Goal: Task Accomplishment & Management: Manage account settings

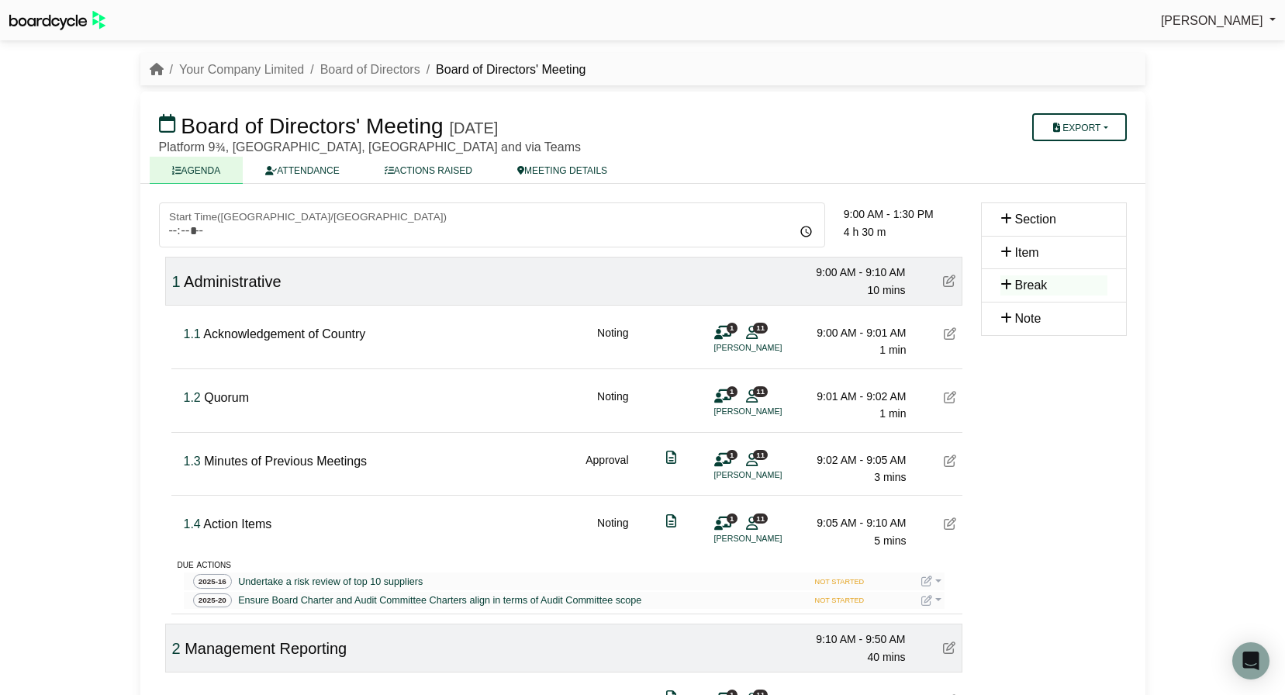
scroll to position [1, 0]
click at [267, 70] on link "Your Company Limited" at bounding box center [241, 68] width 125 height 13
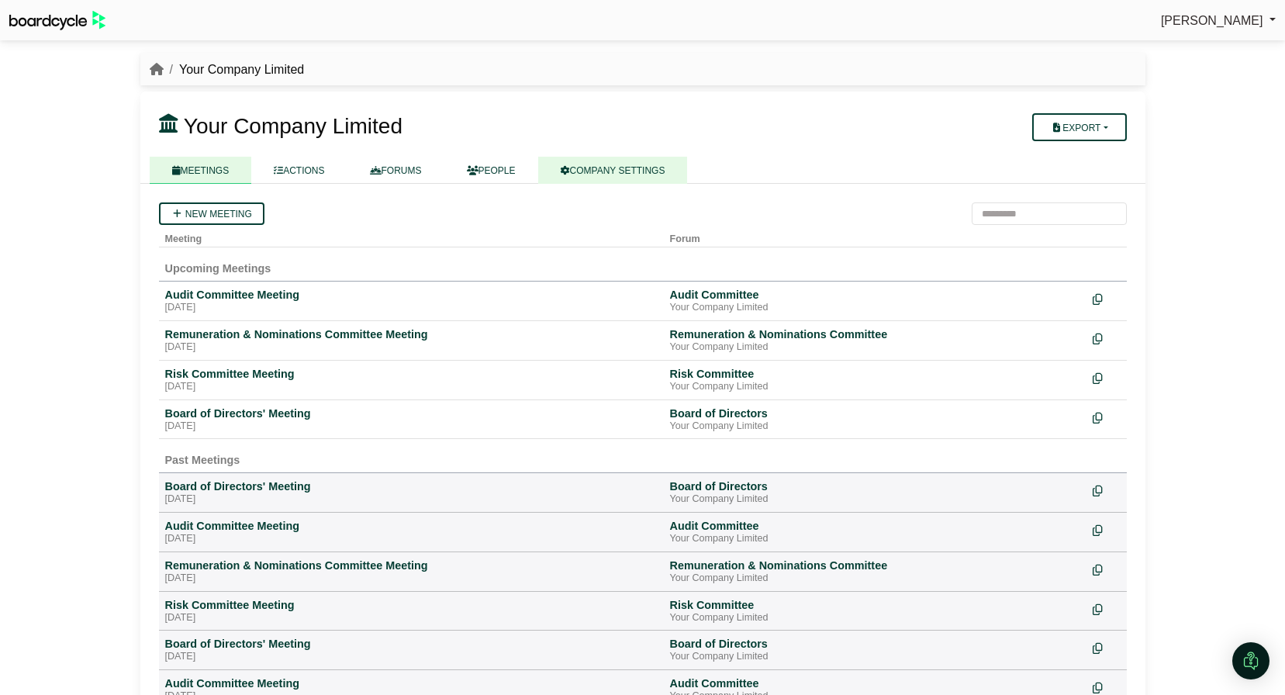
click at [616, 175] on link "COMPANY SETTINGS" at bounding box center [613, 170] width 150 height 27
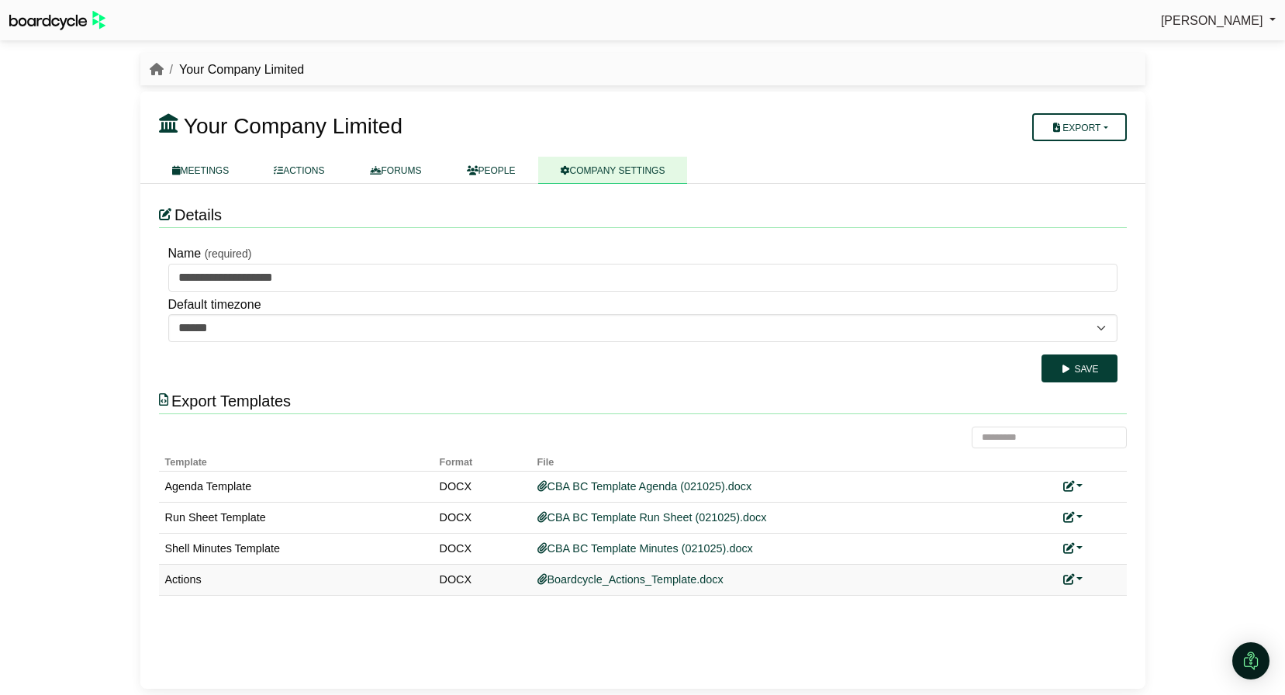
click at [1080, 577] on link at bounding box center [1073, 579] width 20 height 12
click at [1088, 600] on link "Add custom template" at bounding box center [1131, 601] width 137 height 29
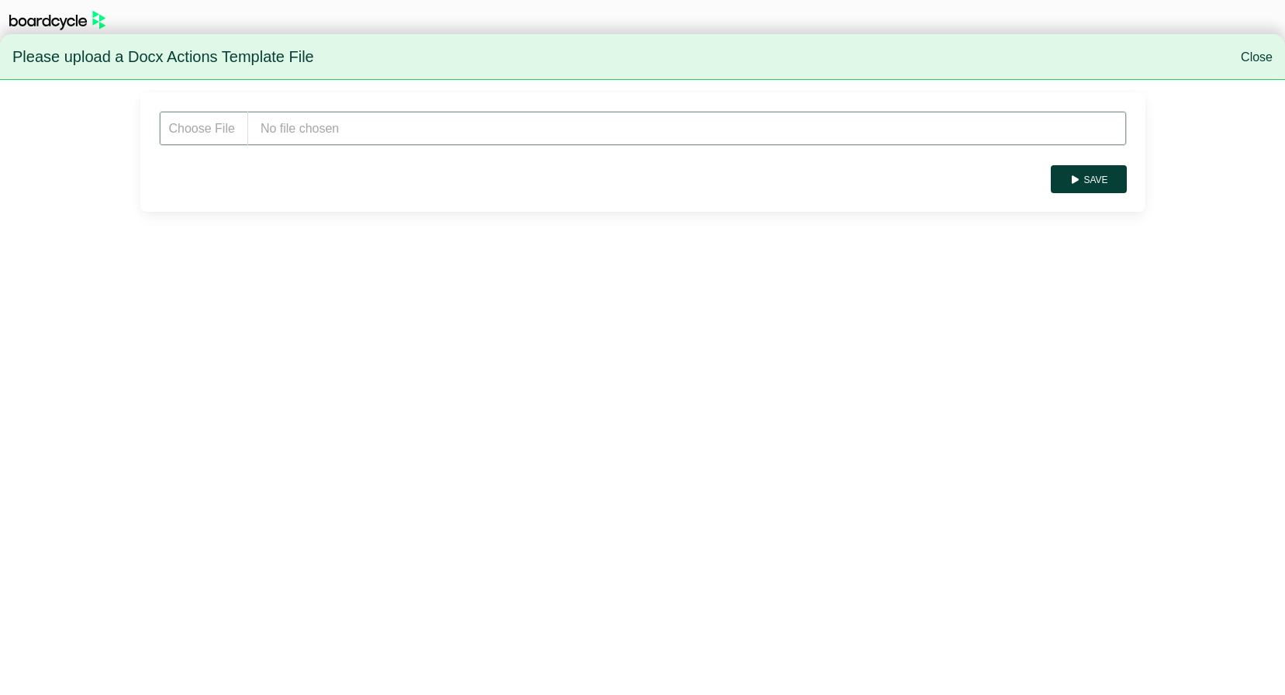
click at [312, 113] on input "file" at bounding box center [643, 128] width 968 height 35
type input "**********"
click at [1103, 178] on button "Save" at bounding box center [1087, 179] width 75 height 28
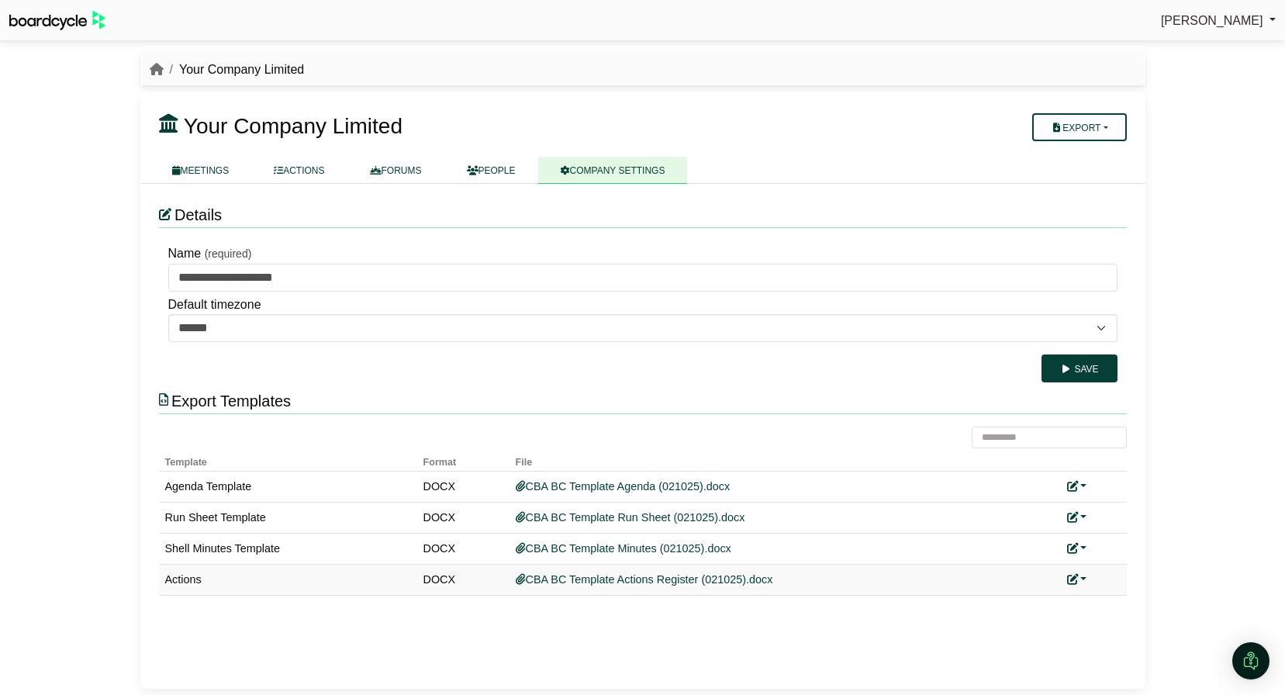
click at [1080, 579] on link at bounding box center [1077, 579] width 20 height 12
click at [1105, 598] on link "Replace custom template" at bounding box center [1146, 601] width 158 height 29
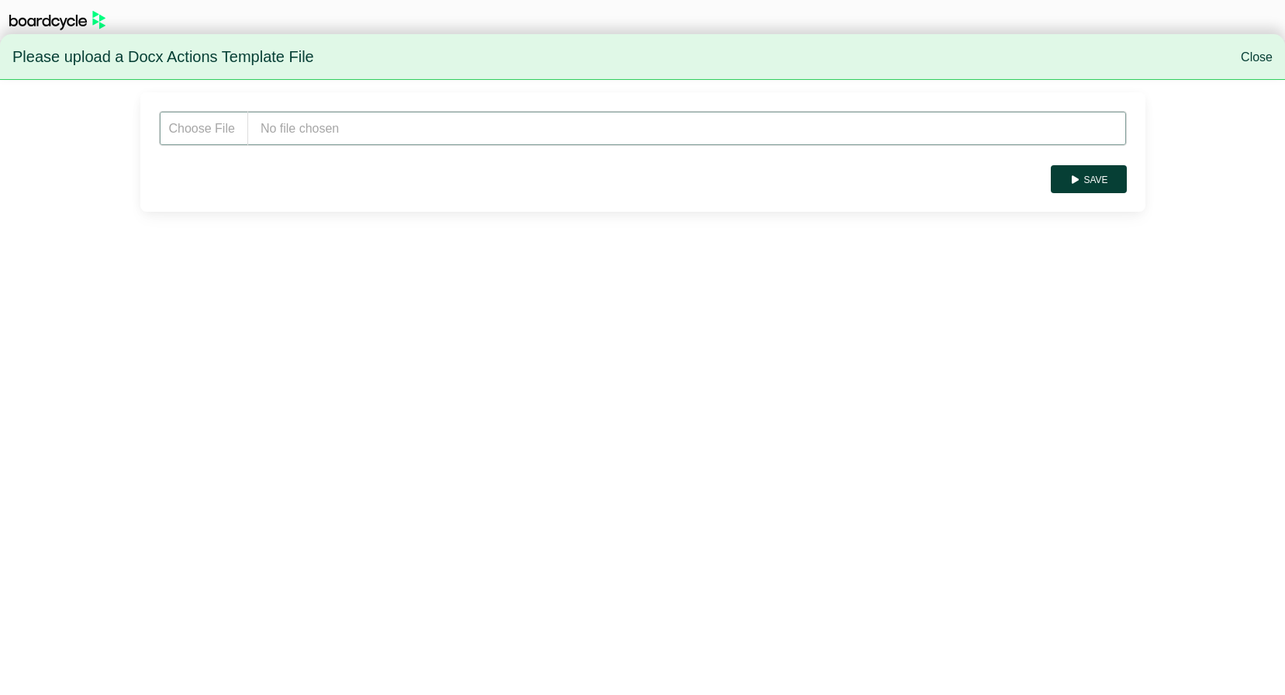
click at [299, 129] on input "file" at bounding box center [643, 128] width 968 height 35
click at [328, 128] on input "file" at bounding box center [643, 128] width 968 height 35
type input "**********"
click at [1103, 179] on button "Save" at bounding box center [1087, 179] width 75 height 28
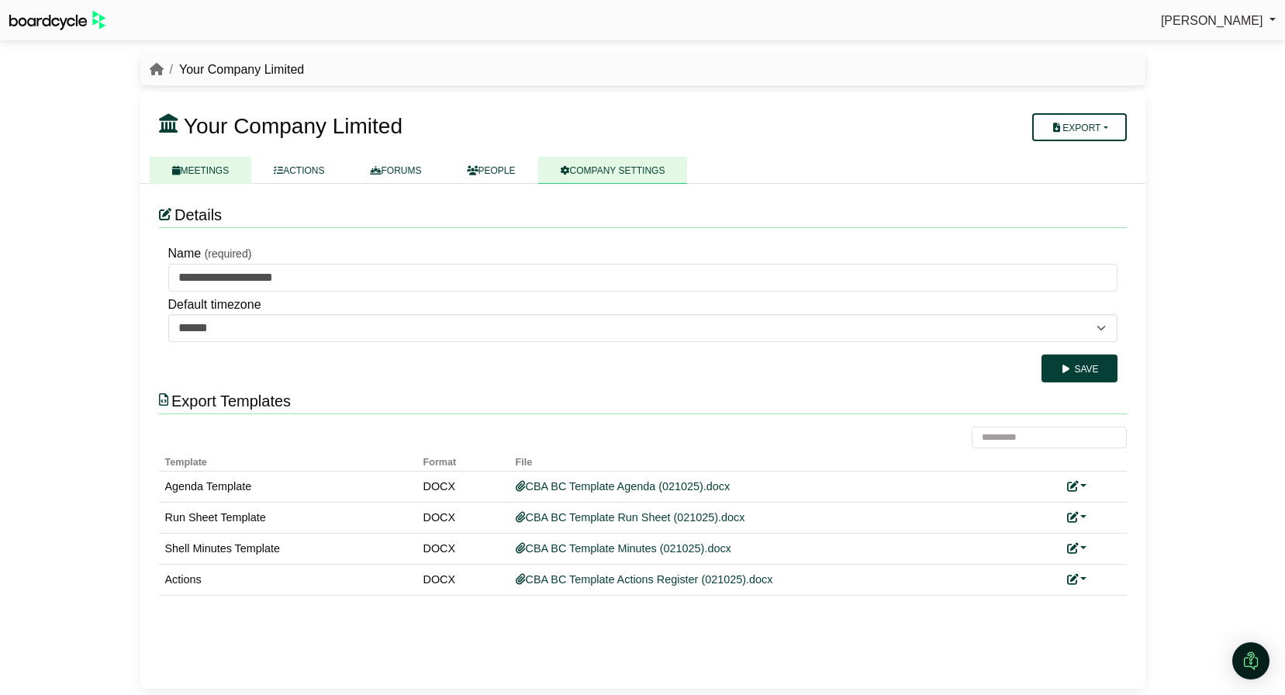
click at [223, 171] on link "MEETINGS" at bounding box center [201, 170] width 102 height 27
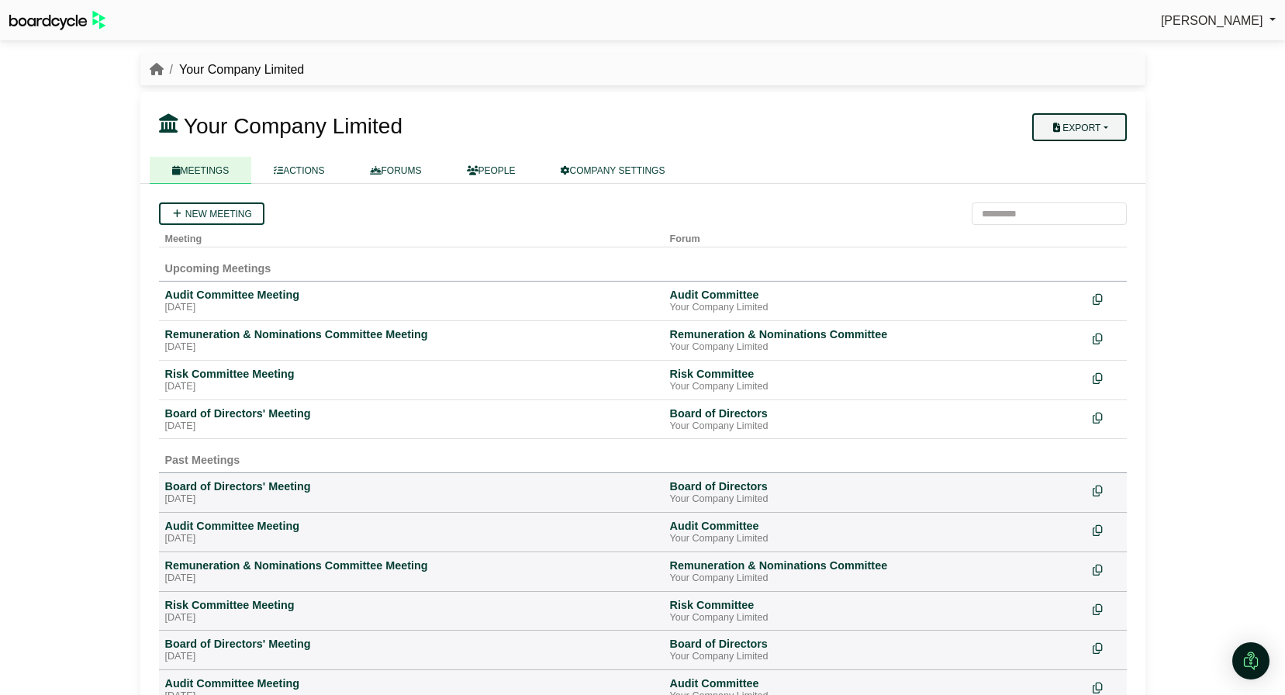
click at [1113, 129] on button "Export" at bounding box center [1079, 127] width 94 height 28
click at [1108, 155] on link "Company Actions" at bounding box center [1088, 154] width 124 height 23
click at [602, 174] on link "COMPANY SETTINGS" at bounding box center [613, 170] width 150 height 27
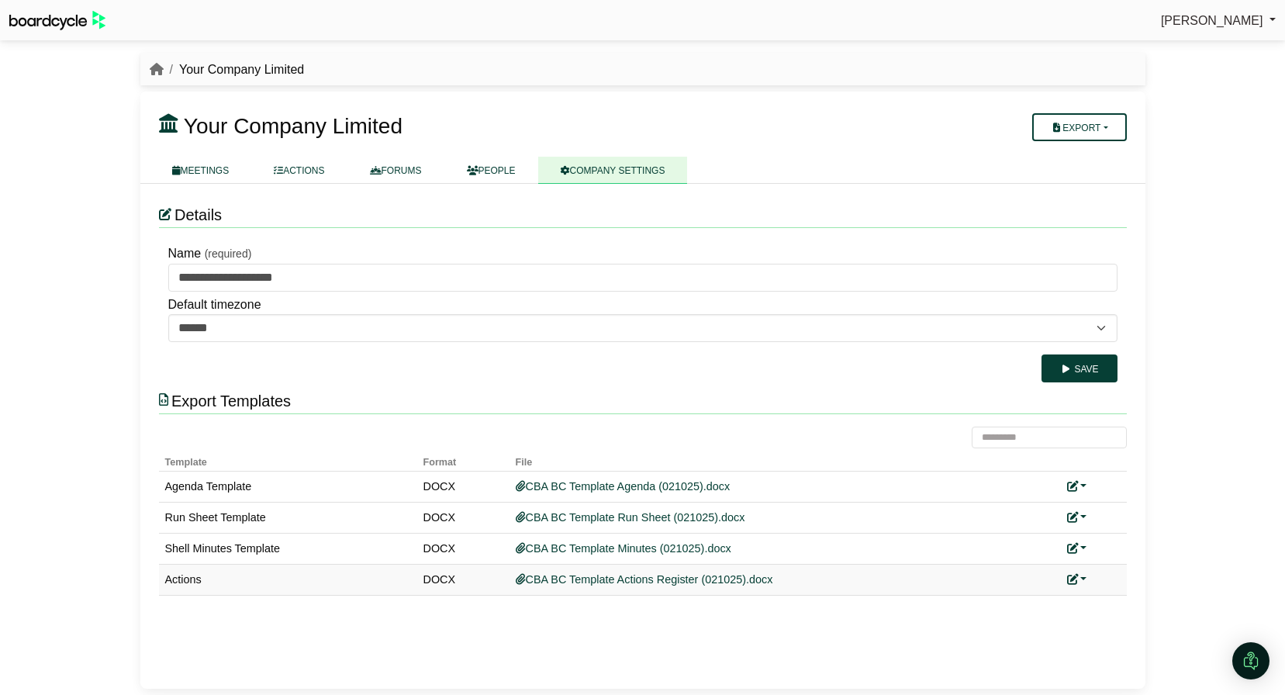
click at [1080, 581] on link at bounding box center [1077, 579] width 20 height 12
click at [1102, 595] on link "Replace custom template" at bounding box center [1146, 601] width 158 height 29
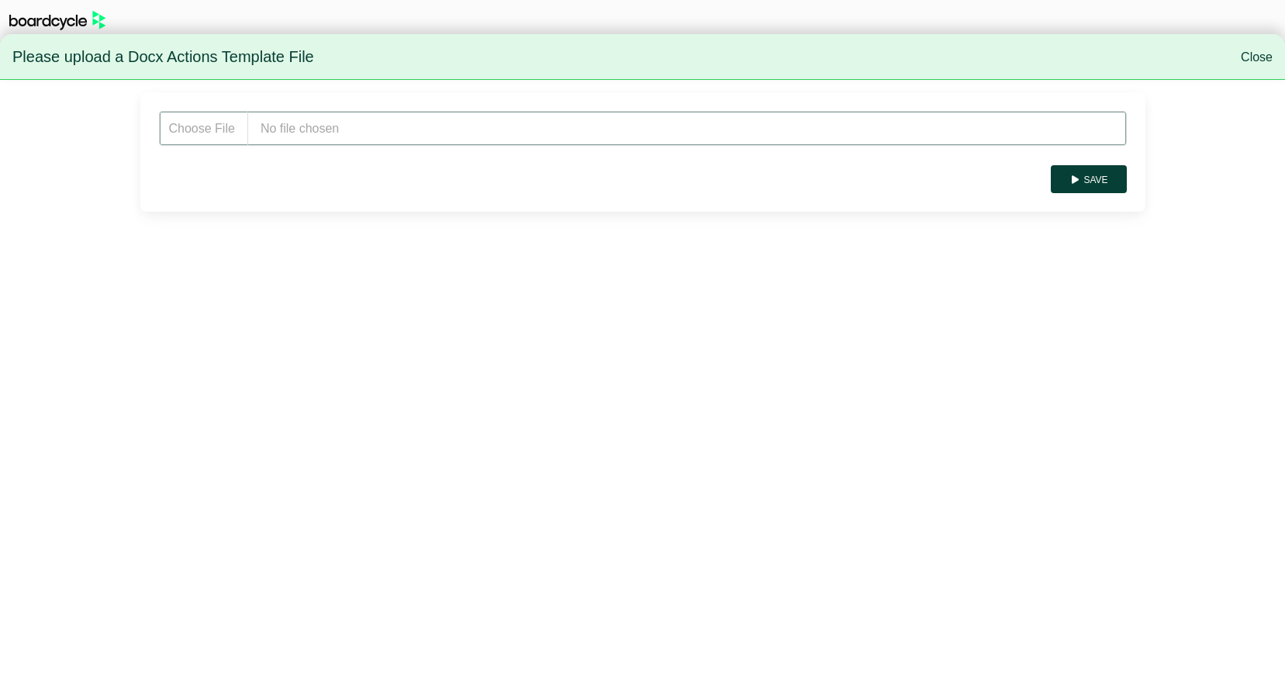
click at [326, 136] on input "file" at bounding box center [643, 128] width 968 height 35
click at [282, 123] on input "file" at bounding box center [643, 128] width 968 height 35
type input "**********"
click at [1104, 182] on button "Save" at bounding box center [1087, 179] width 75 height 28
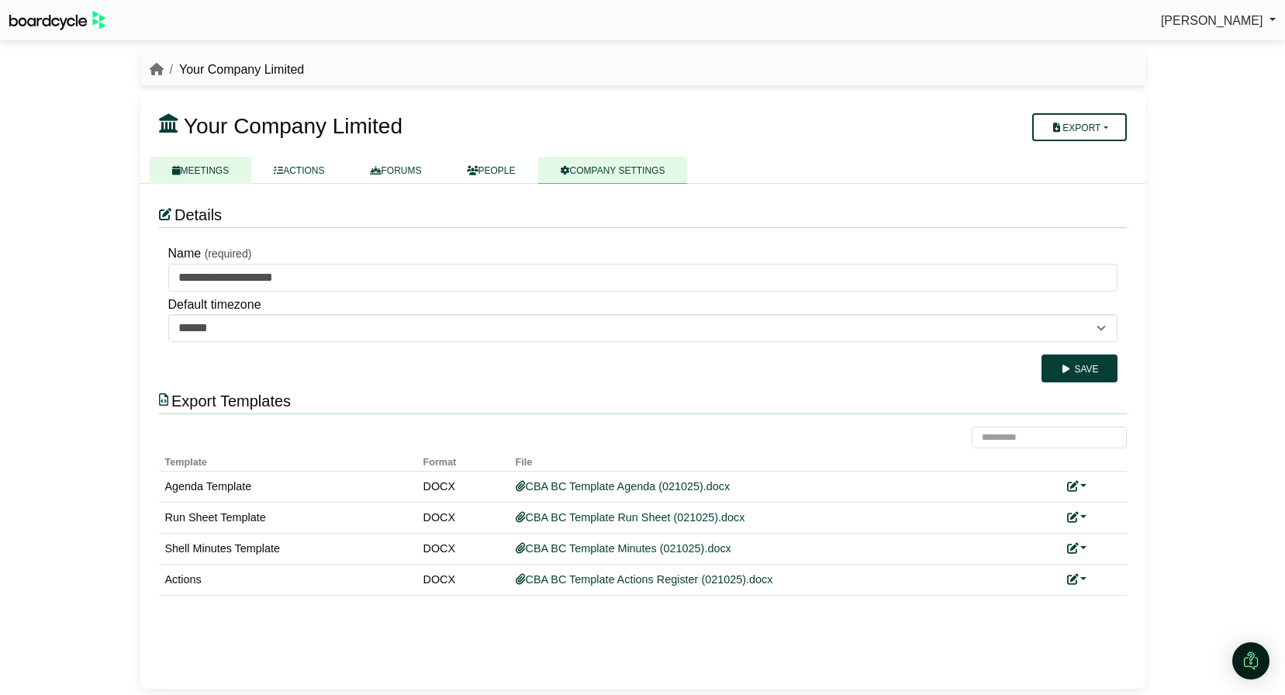
click at [215, 171] on link "MEETINGS" at bounding box center [201, 170] width 102 height 27
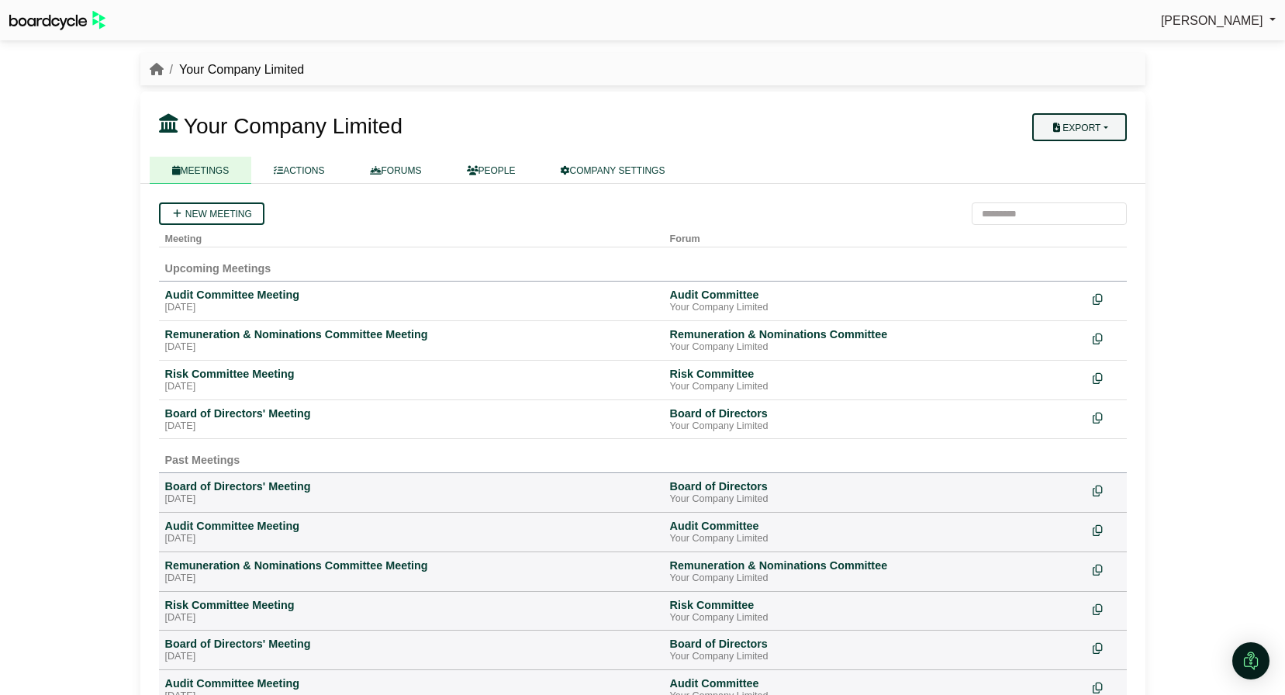
click at [1101, 119] on button "Export" at bounding box center [1079, 127] width 94 height 28
click at [1099, 147] on link "Company Actions" at bounding box center [1088, 154] width 124 height 23
click at [640, 175] on link "COMPANY SETTINGS" at bounding box center [613, 170] width 150 height 27
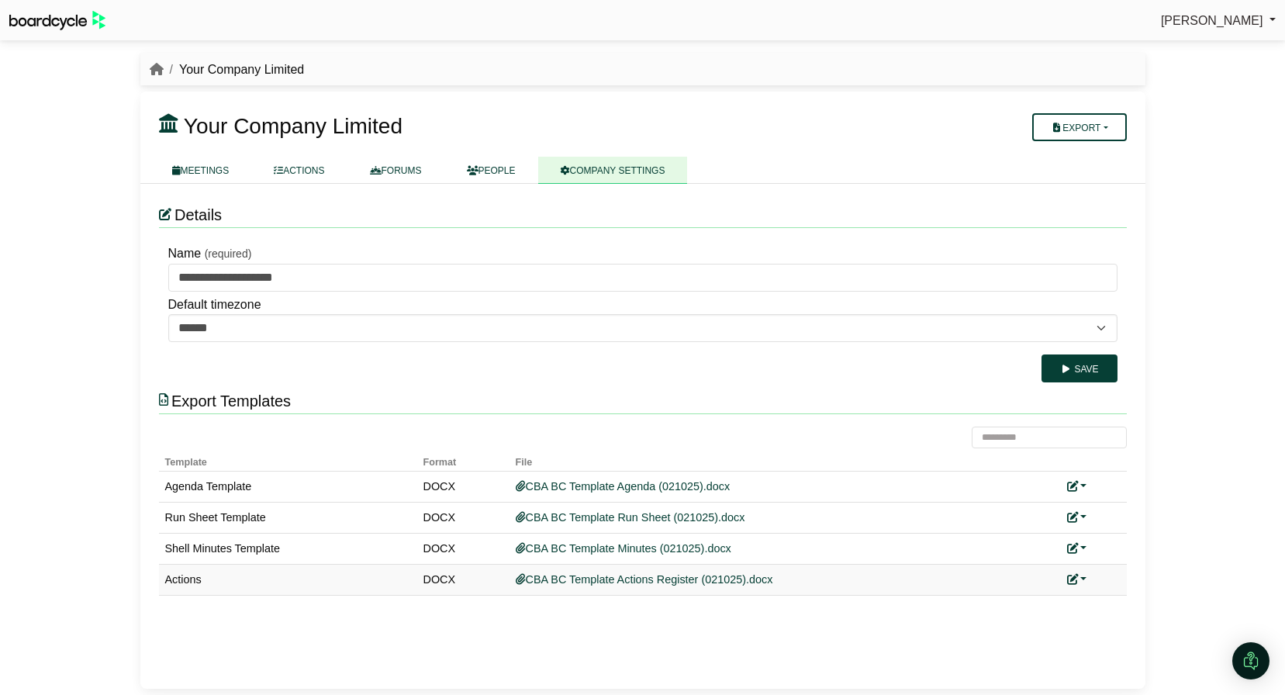
click at [1085, 580] on link at bounding box center [1077, 579] width 20 height 12
click at [1093, 598] on link "Replace custom template" at bounding box center [1146, 601] width 158 height 29
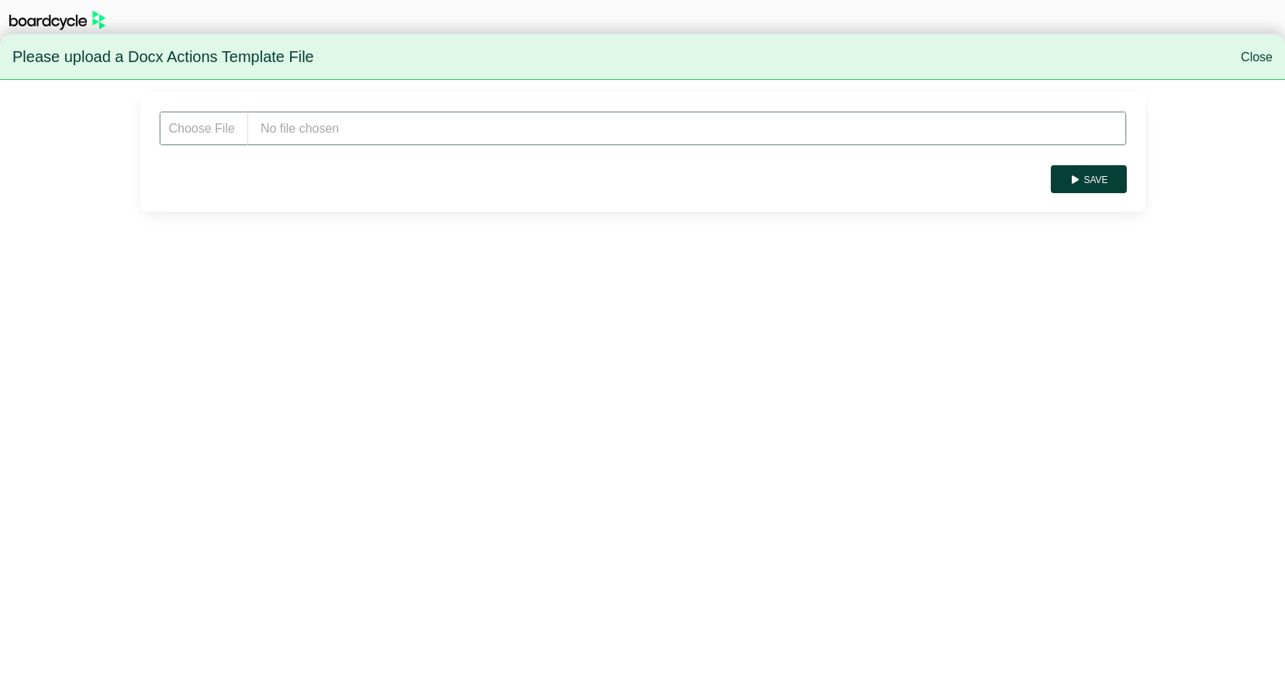
click at [396, 129] on input "file" at bounding box center [643, 128] width 968 height 35
click at [405, 135] on input "file" at bounding box center [643, 128] width 968 height 35
type input "**********"
click at [1113, 174] on button "Save" at bounding box center [1087, 179] width 75 height 28
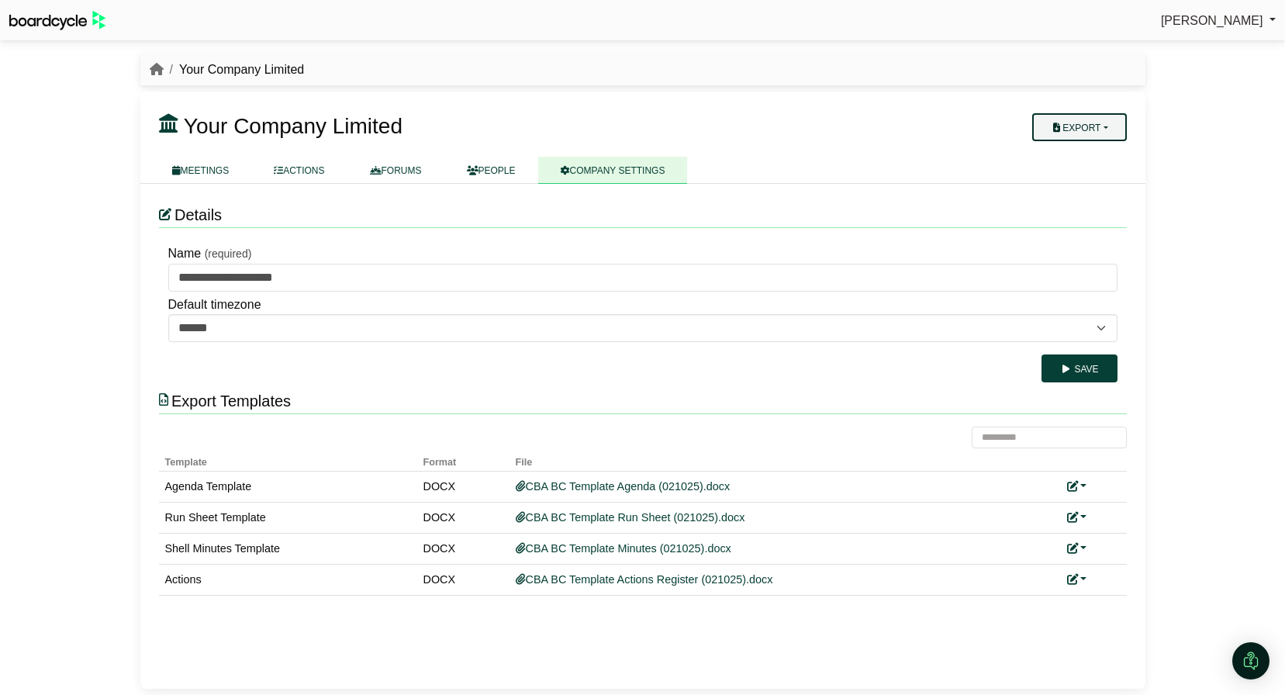
click at [1072, 116] on button "Export" at bounding box center [1079, 127] width 94 height 28
click at [1078, 161] on link "Company Actions" at bounding box center [1088, 154] width 124 height 23
click at [410, 171] on link "FORUMS" at bounding box center [395, 170] width 97 height 27
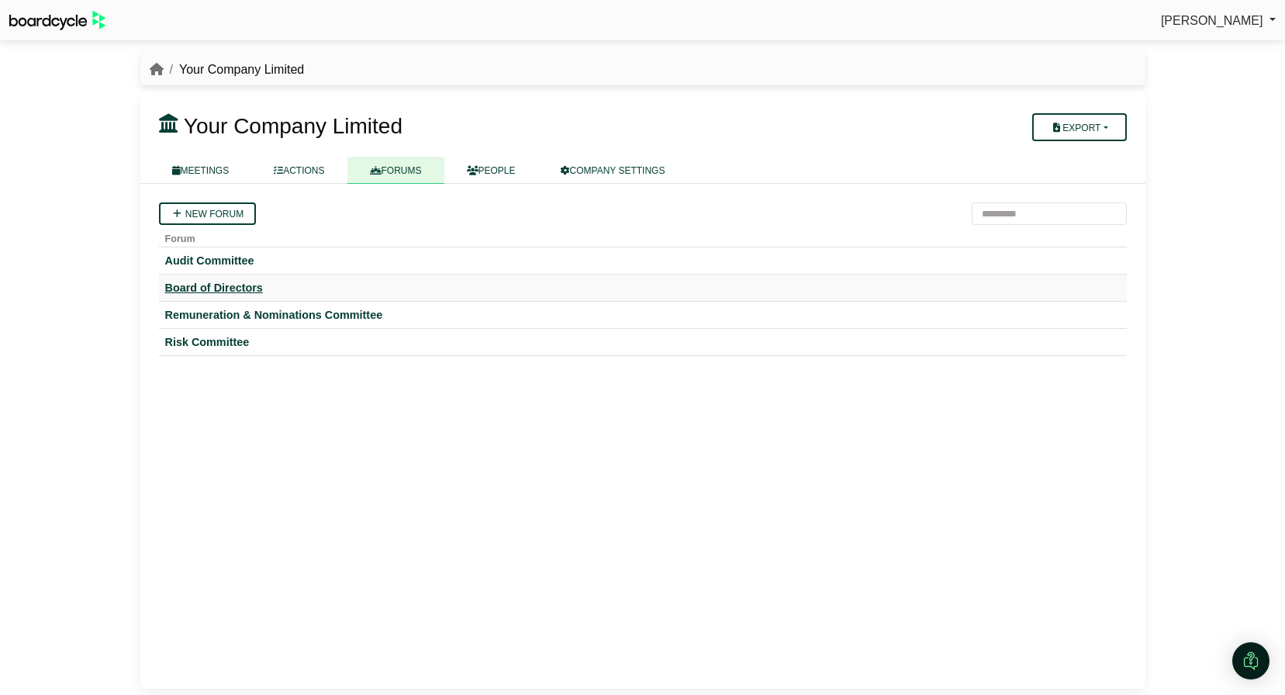
click at [214, 290] on div "Board of Directors" at bounding box center [642, 288] width 955 height 14
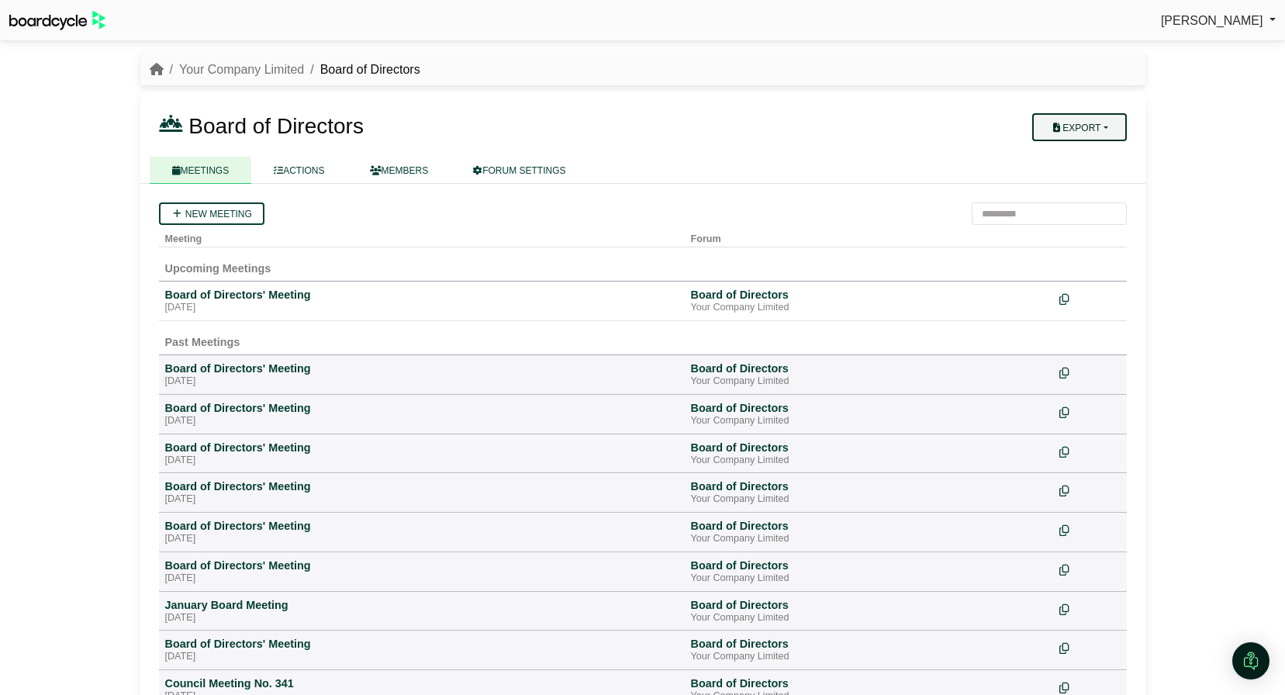
click at [1102, 129] on button "Export" at bounding box center [1079, 127] width 94 height 28
click at [1092, 157] on link "Forum Actions" at bounding box center [1088, 154] width 124 height 23
click at [506, 165] on link "FORUM SETTINGS" at bounding box center [518, 170] width 137 height 27
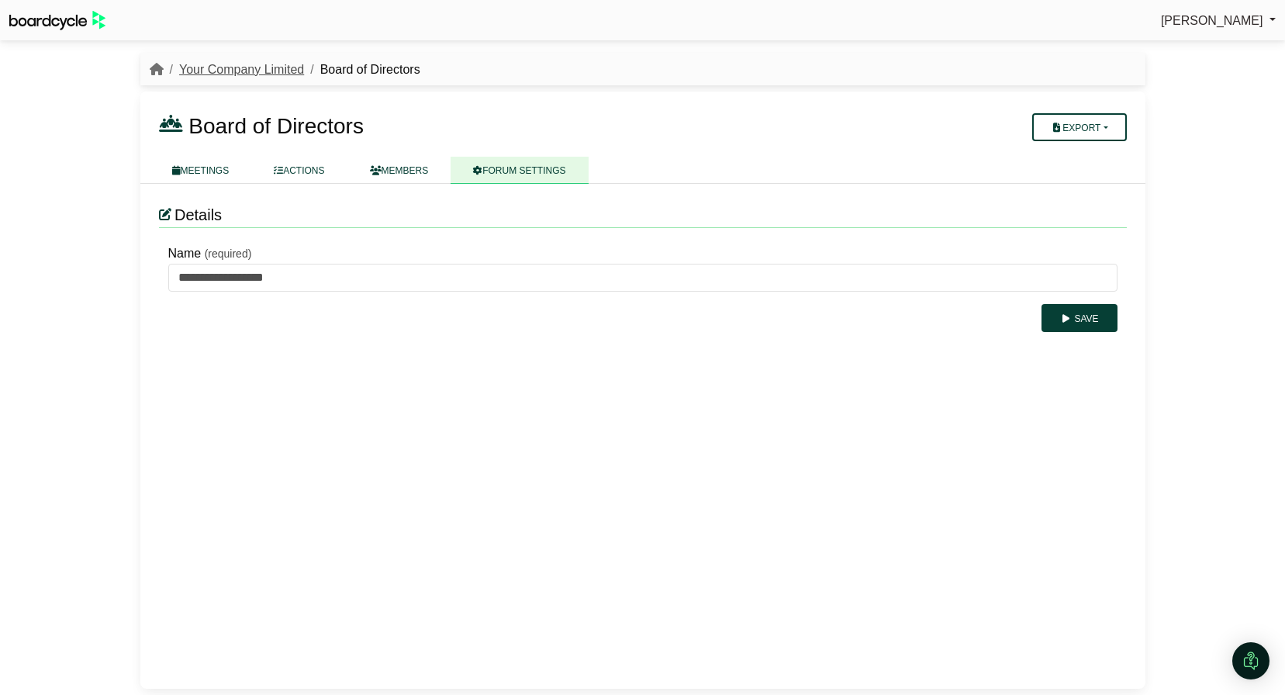
click at [245, 67] on link "Your Company Limited" at bounding box center [241, 69] width 125 height 13
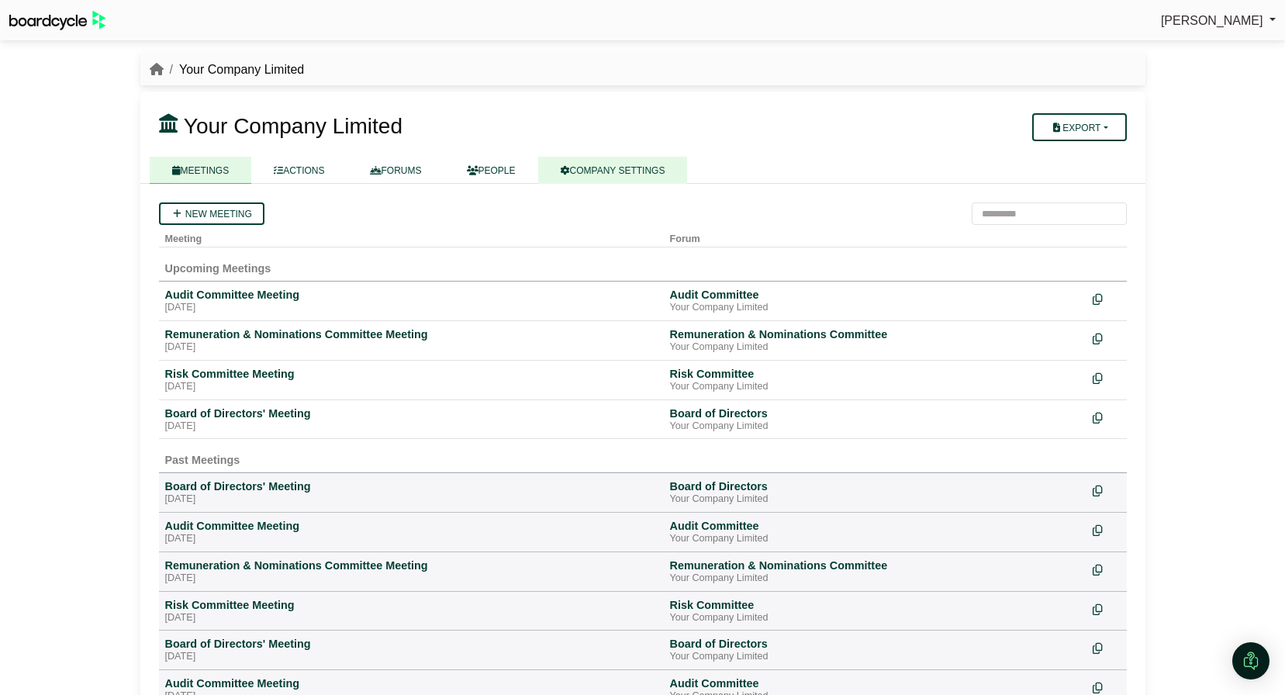
click at [646, 171] on link "COMPANY SETTINGS" at bounding box center [613, 170] width 150 height 27
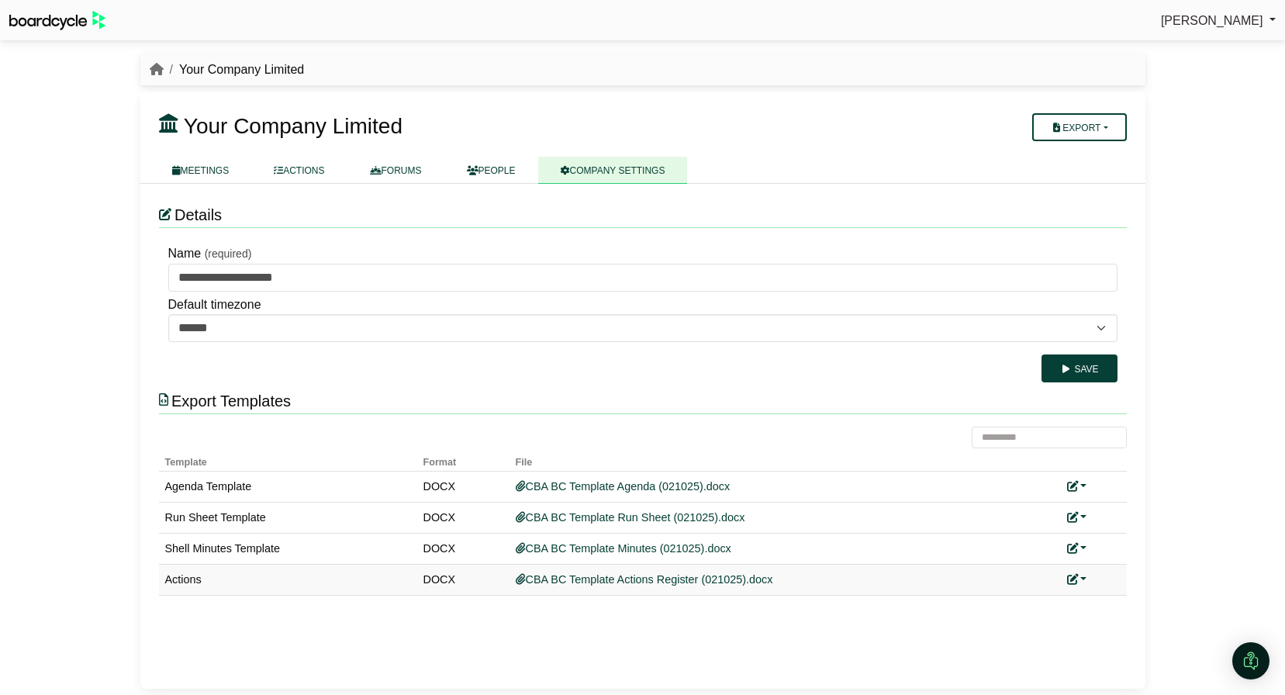
click at [1082, 579] on link at bounding box center [1077, 579] width 20 height 12
click at [1108, 595] on link "Replace custom template" at bounding box center [1146, 601] width 158 height 29
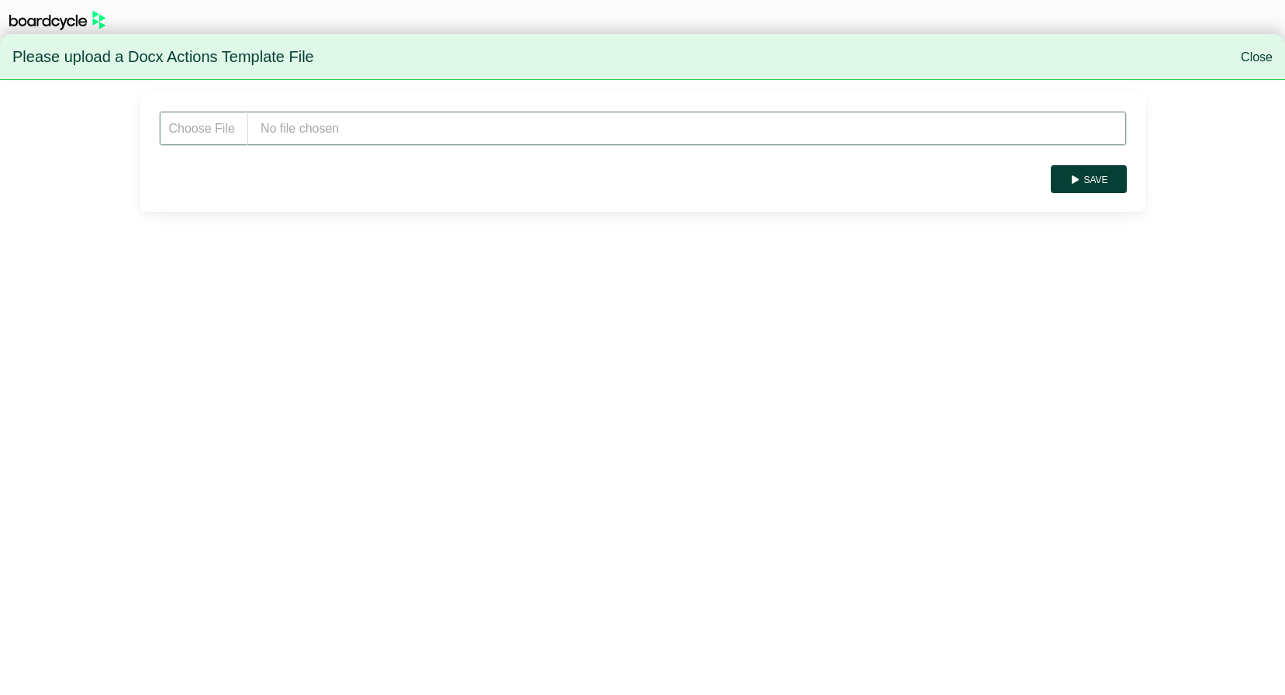
click at [281, 123] on input "file" at bounding box center [643, 128] width 968 height 35
click at [268, 127] on input "file" at bounding box center [643, 128] width 968 height 35
type input "**********"
click at [1102, 180] on button "Save" at bounding box center [1087, 179] width 75 height 28
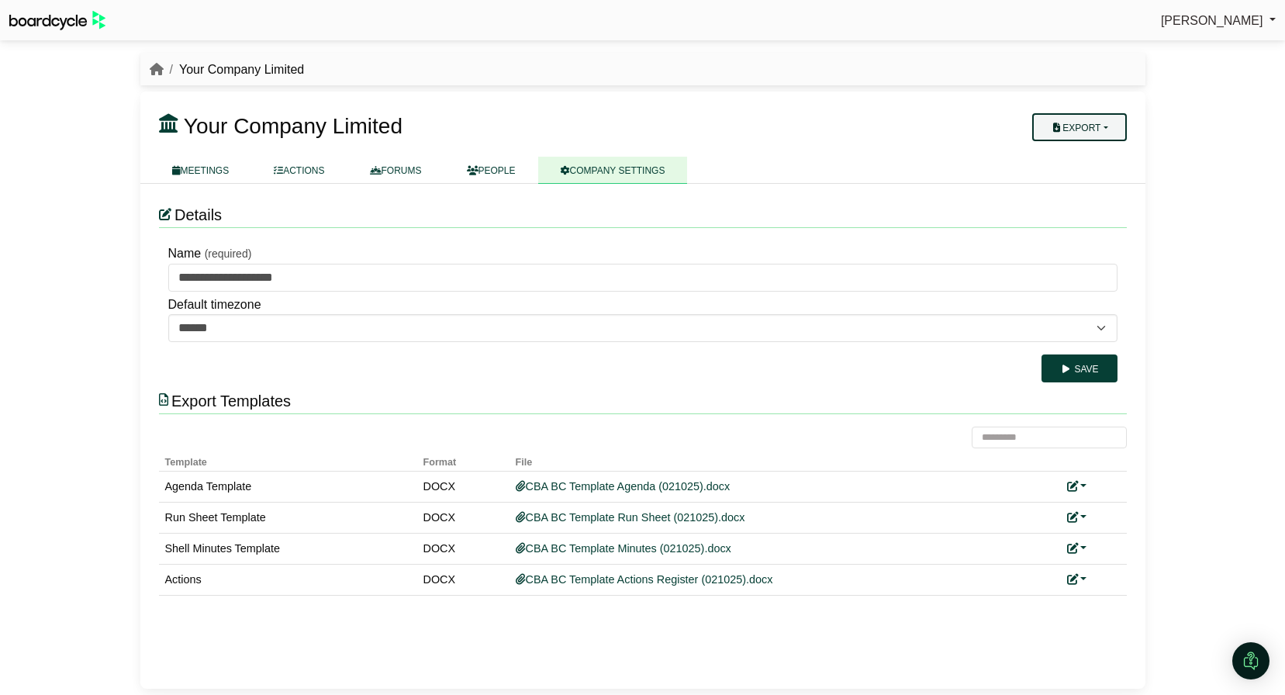
click at [1078, 132] on button "Export" at bounding box center [1079, 127] width 94 height 28
click at [1088, 150] on link "Company Actions" at bounding box center [1088, 154] width 124 height 23
click at [386, 169] on link "FORUMS" at bounding box center [395, 170] width 97 height 27
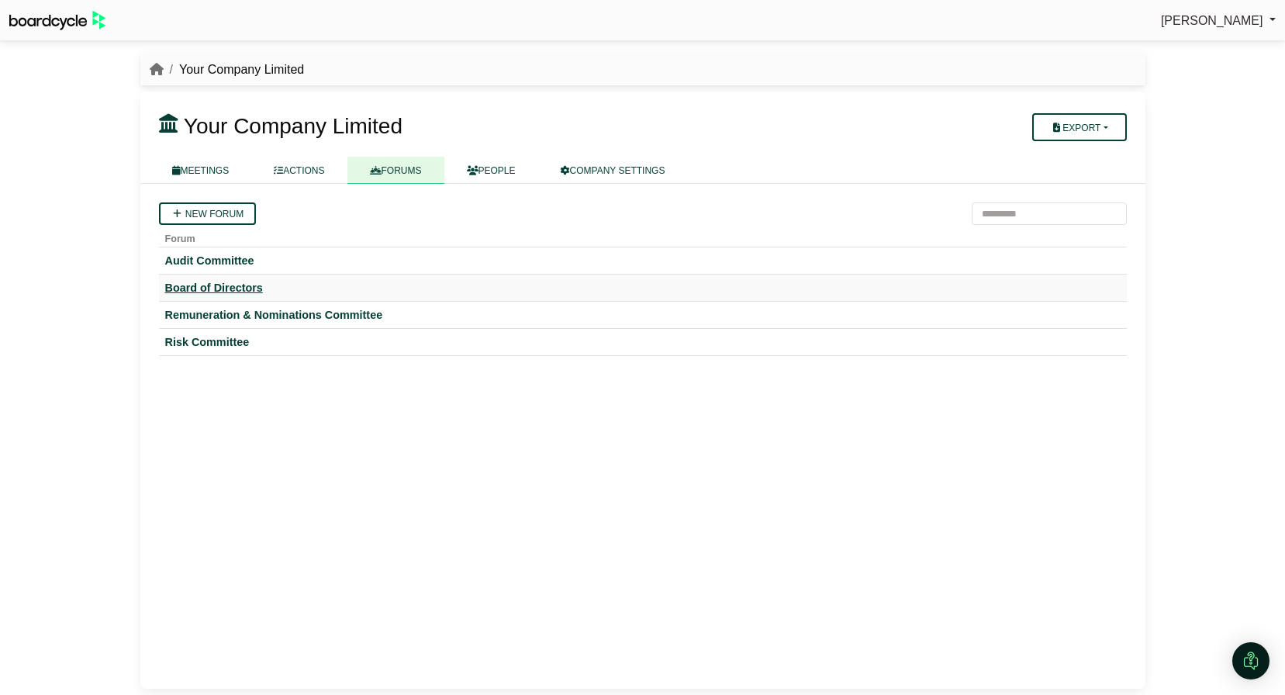
click at [232, 281] on div "Board of Directors" at bounding box center [642, 288] width 955 height 14
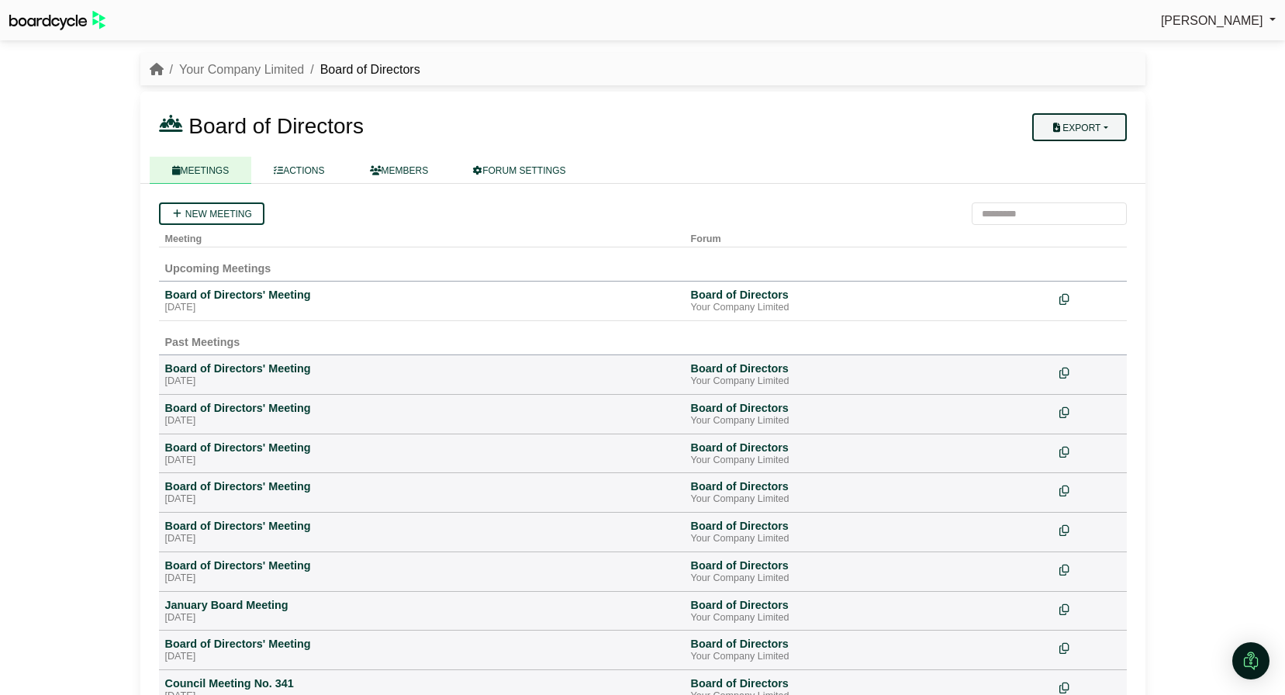
click at [1112, 133] on button "Export" at bounding box center [1079, 127] width 94 height 28
click at [1095, 159] on link "Forum Actions" at bounding box center [1088, 153] width 124 height 23
click at [519, 165] on link "FORUM SETTINGS" at bounding box center [518, 170] width 137 height 27
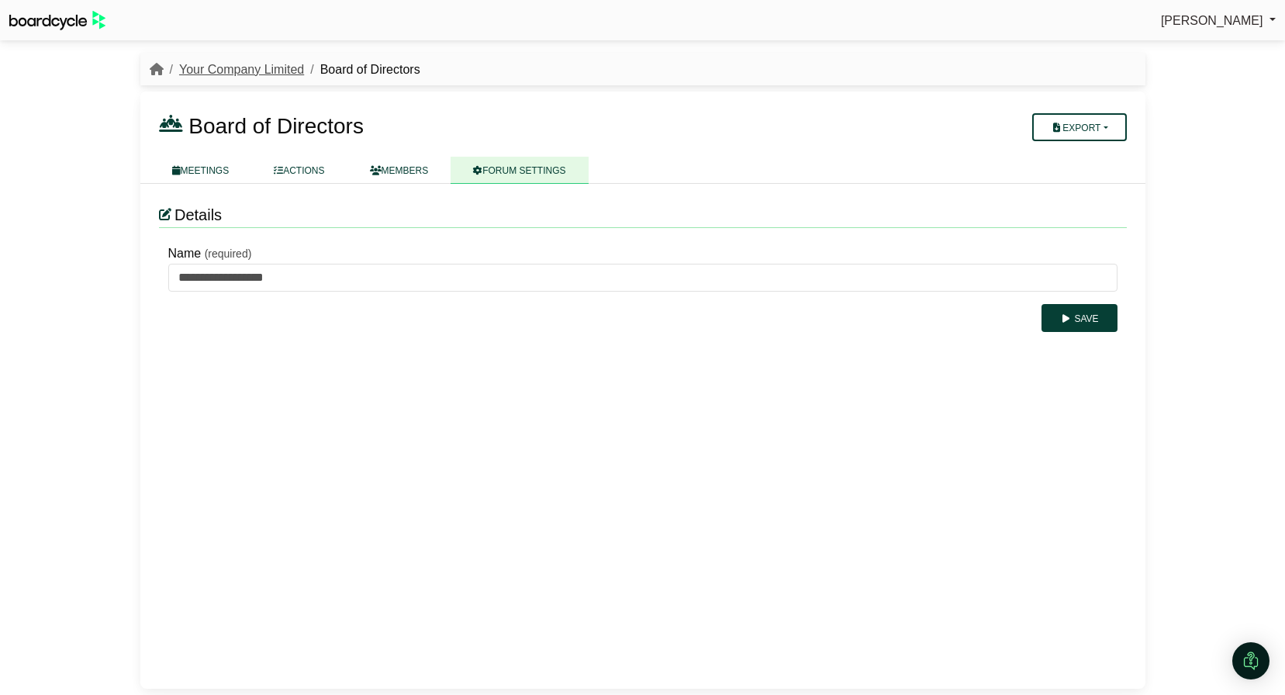
click at [229, 74] on link "Your Company Limited" at bounding box center [241, 69] width 125 height 13
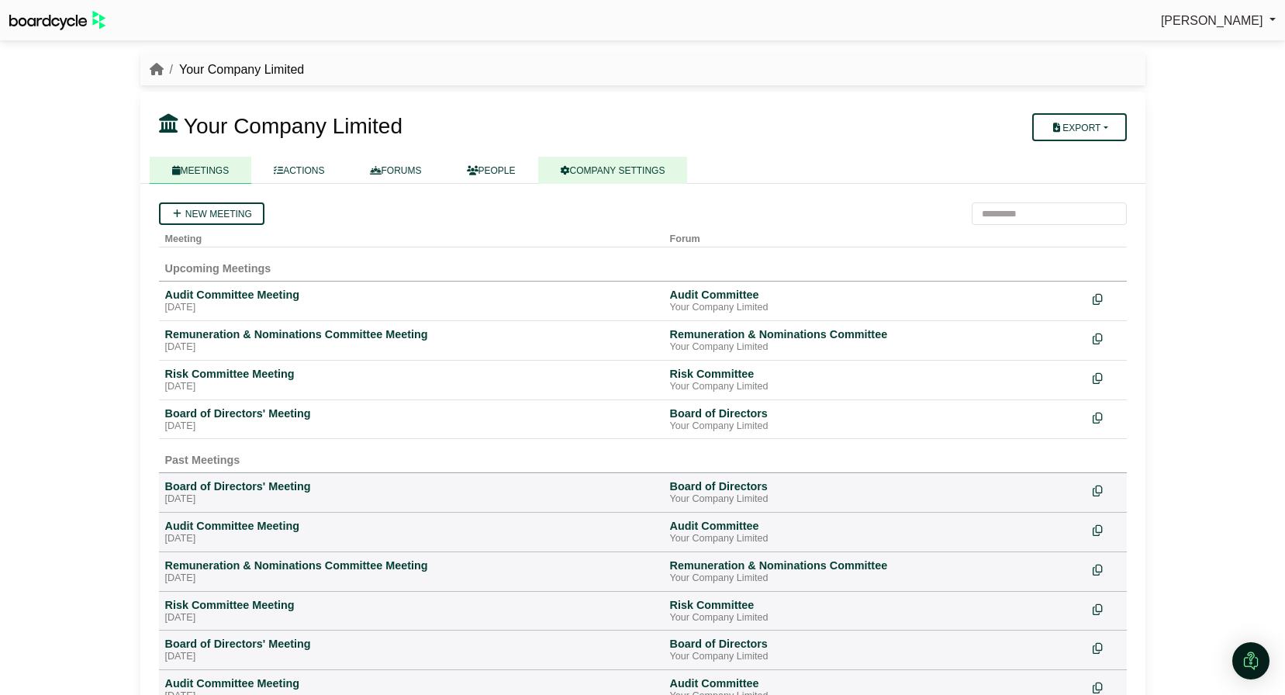
click at [612, 163] on link "COMPANY SETTINGS" at bounding box center [613, 170] width 150 height 27
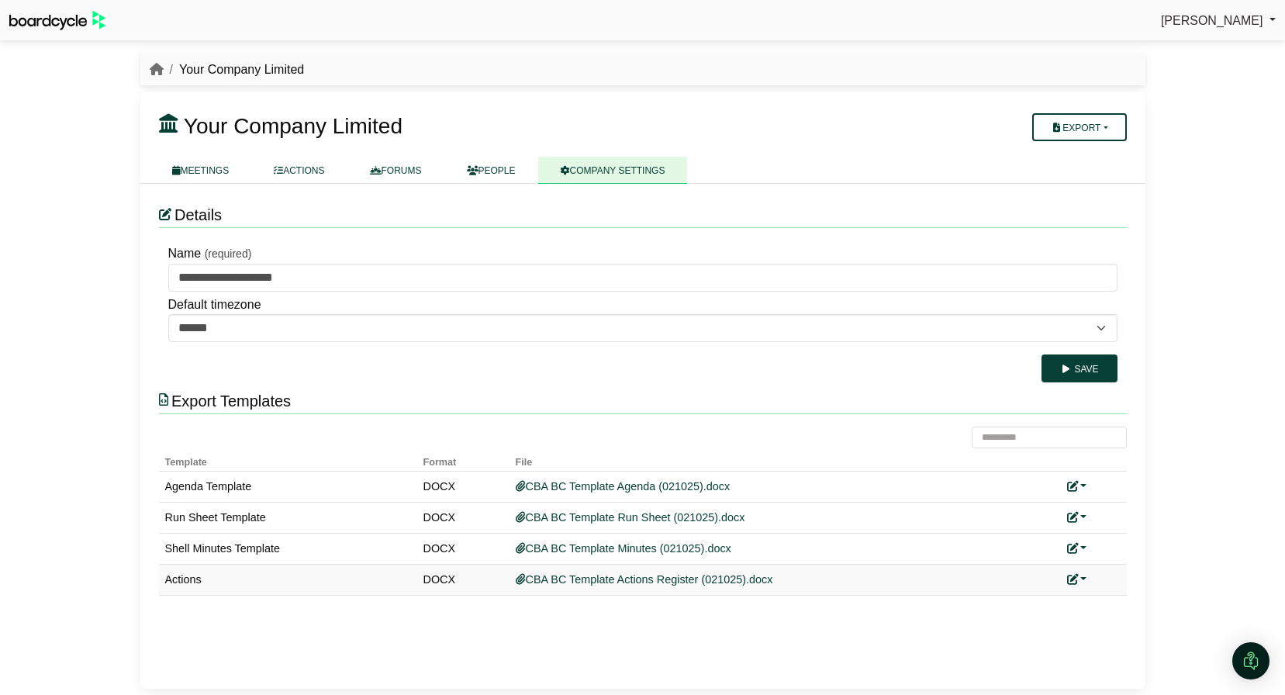
click at [1080, 578] on link at bounding box center [1077, 579] width 20 height 12
click at [1105, 606] on link "Replace custom template" at bounding box center [1146, 601] width 158 height 29
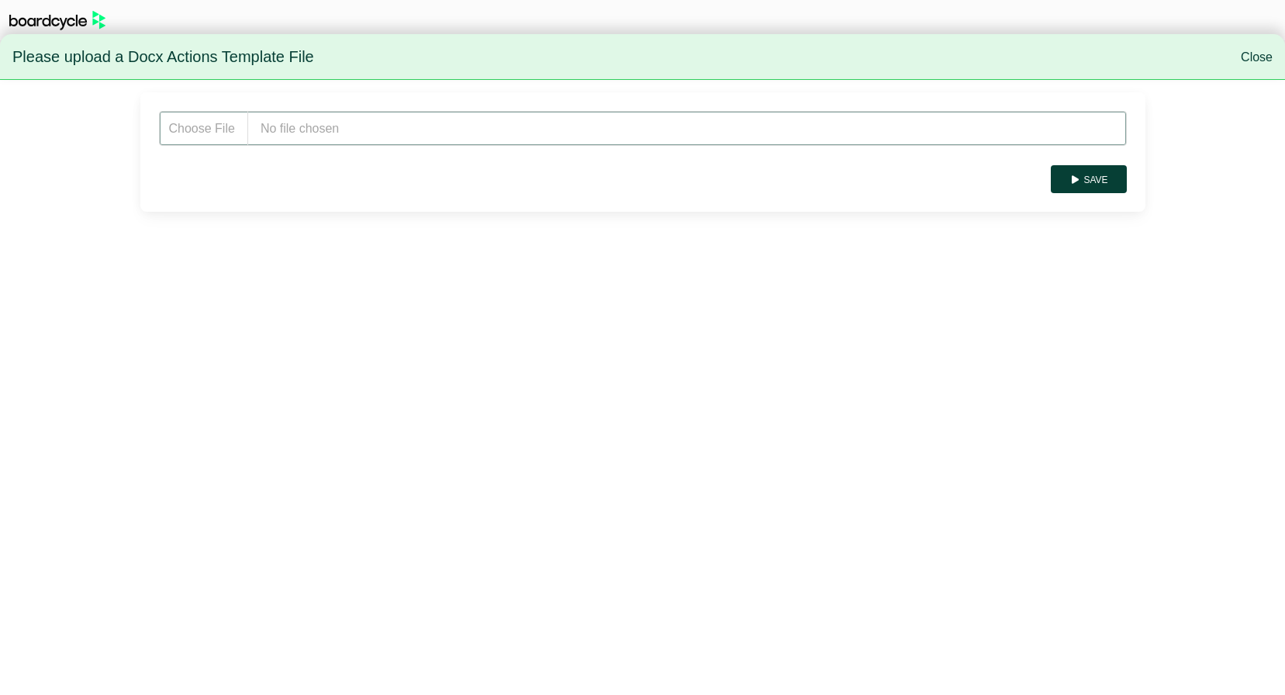
click at [360, 124] on input "file" at bounding box center [643, 128] width 968 height 35
click at [287, 133] on input "file" at bounding box center [643, 128] width 968 height 35
type input "**********"
click at [1106, 170] on button "Save" at bounding box center [1087, 179] width 75 height 28
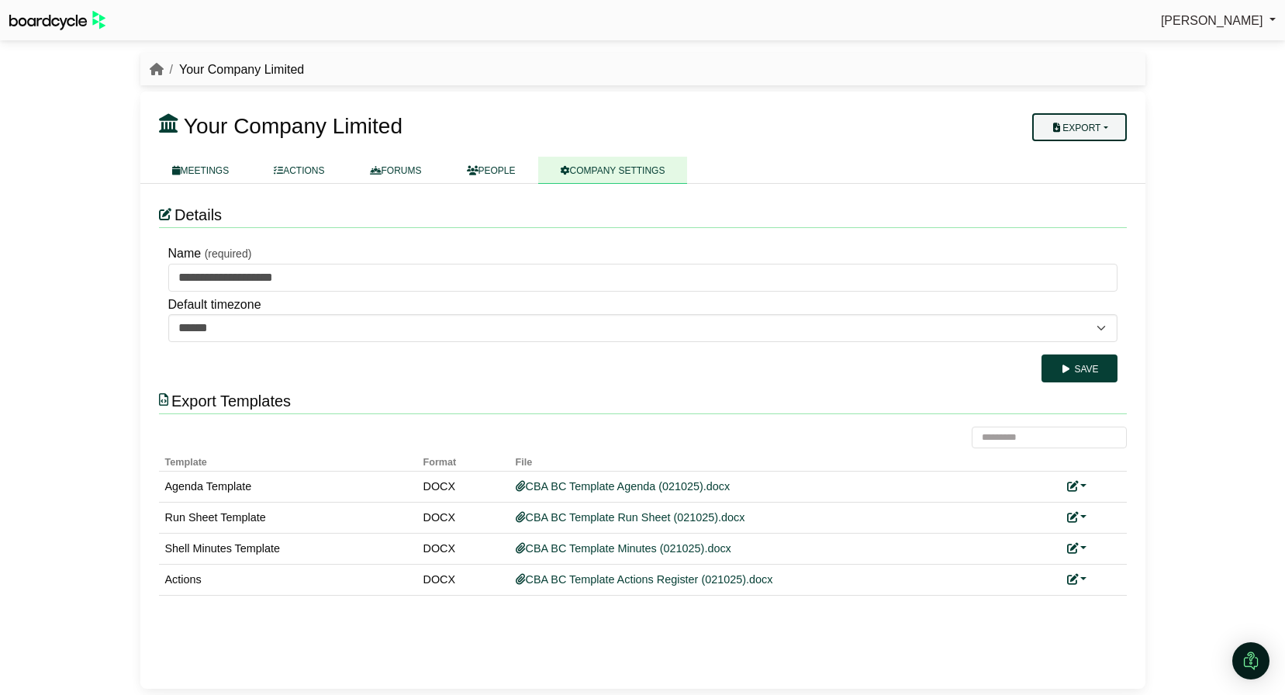
click at [1069, 127] on button "Export" at bounding box center [1079, 127] width 94 height 28
click at [1082, 156] on link "Company Actions" at bounding box center [1088, 154] width 124 height 23
click at [1081, 579] on link at bounding box center [1077, 579] width 20 height 12
click at [1103, 592] on link "Replace custom template" at bounding box center [1146, 601] width 158 height 29
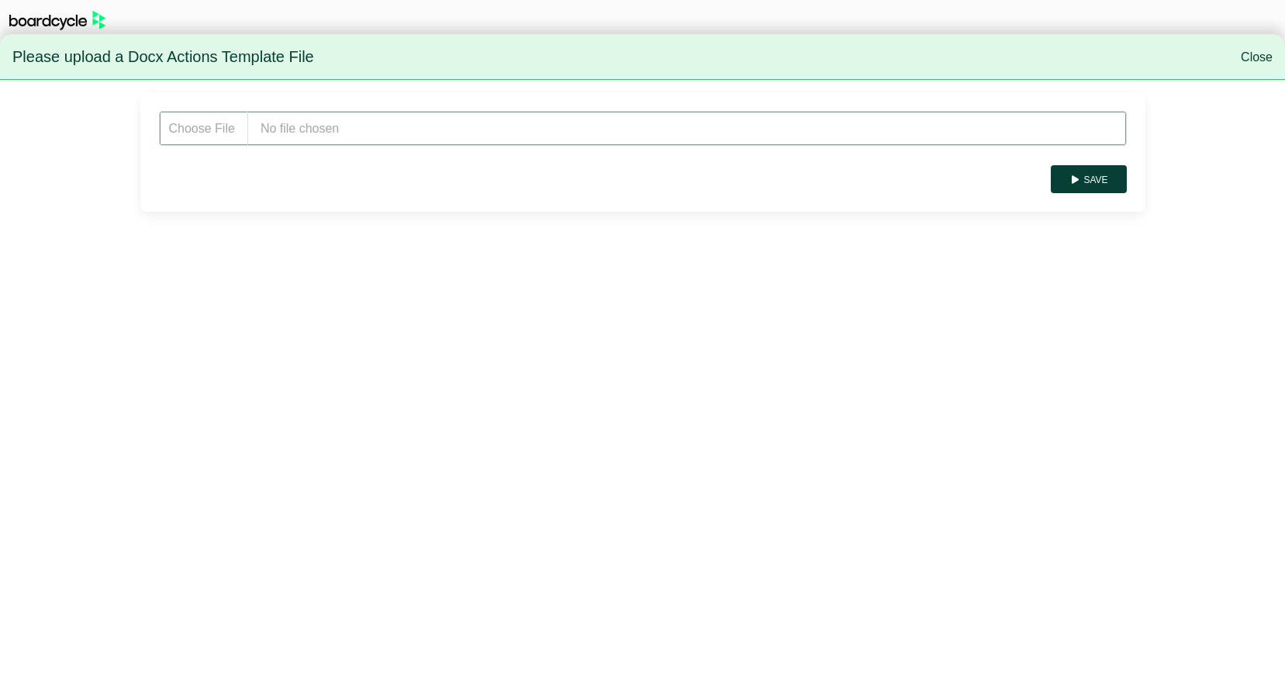
click at [351, 143] on input "file" at bounding box center [643, 128] width 968 height 35
click at [326, 136] on input "file" at bounding box center [643, 128] width 968 height 35
type input "**********"
click at [1101, 185] on button "Save" at bounding box center [1087, 179] width 75 height 28
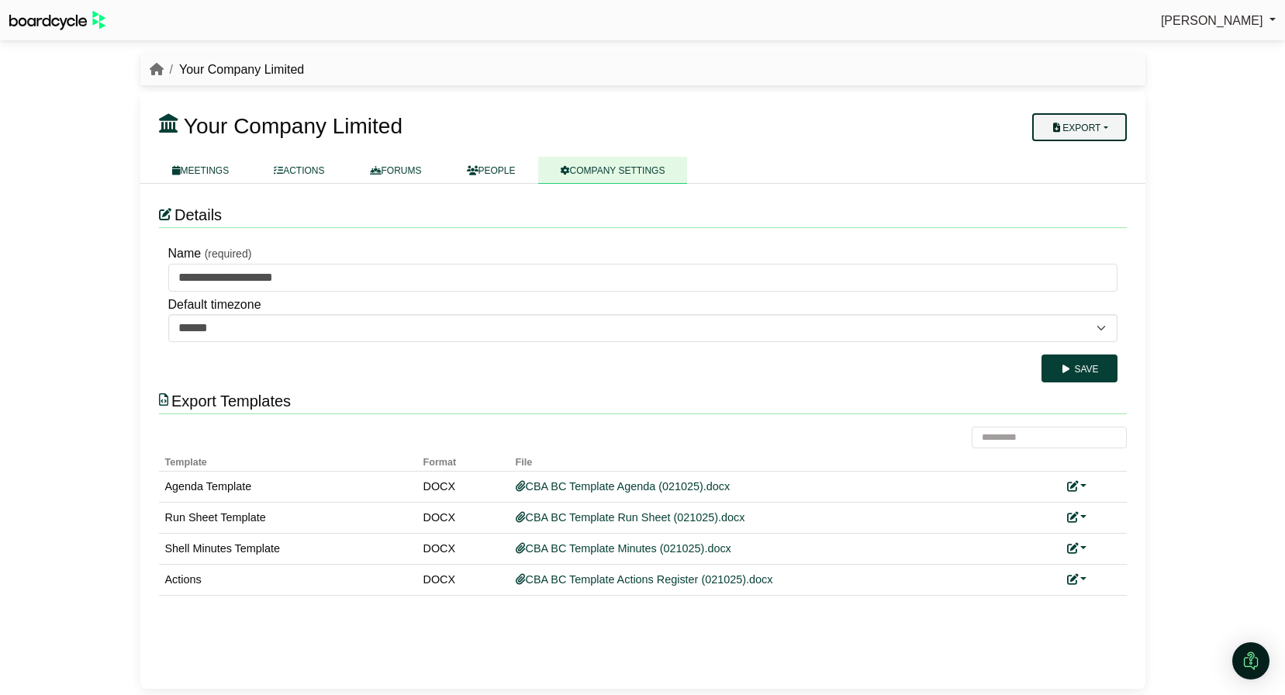
click at [1092, 126] on button "Export" at bounding box center [1079, 127] width 94 height 28
click at [1088, 154] on link "Company Actions" at bounding box center [1088, 154] width 124 height 23
click at [1084, 485] on link at bounding box center [1077, 486] width 20 height 12
drag, startPoint x: 1174, startPoint y: 457, endPoint x: 1075, endPoint y: 554, distance: 138.1
click at [1174, 457] on div "Richard Conway Sign Out Your Company Limited Your Company Limited" at bounding box center [642, 347] width 1285 height 695
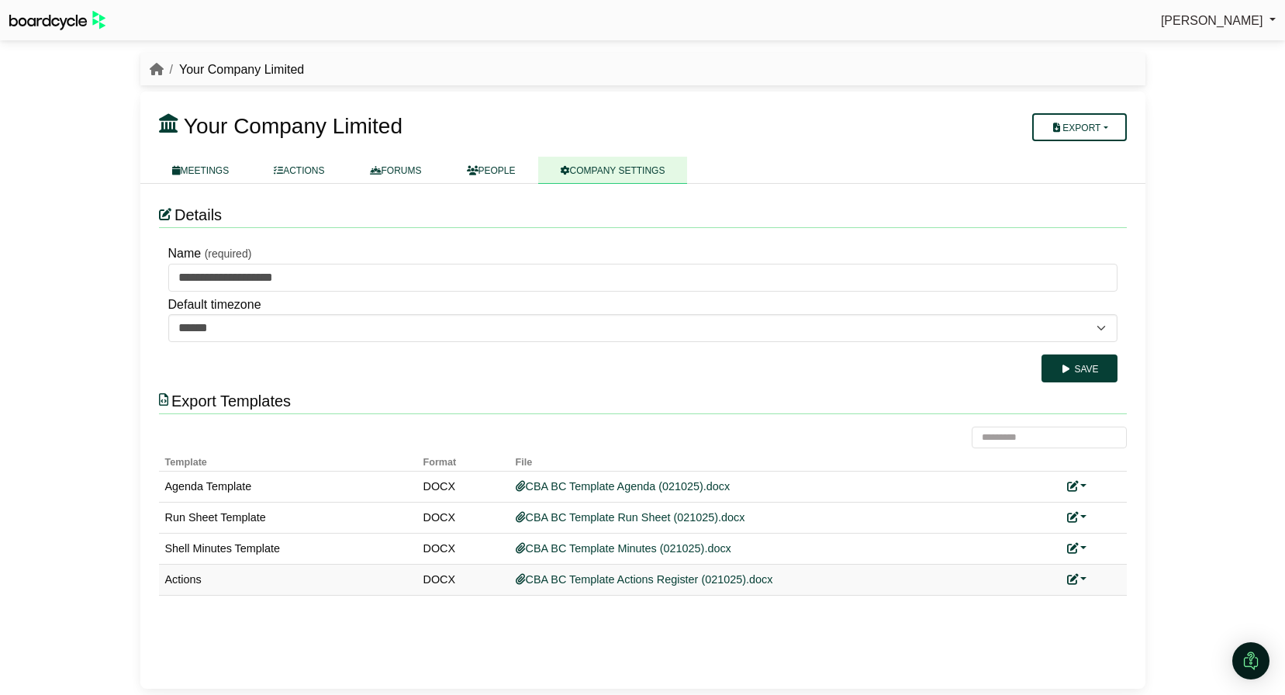
click at [1088, 581] on div "Replace custom template Remove custom template" at bounding box center [1093, 580] width 53 height 18
click at [1080, 581] on link at bounding box center [1077, 579] width 20 height 12
click at [1119, 596] on link "Replace custom template" at bounding box center [1146, 601] width 158 height 29
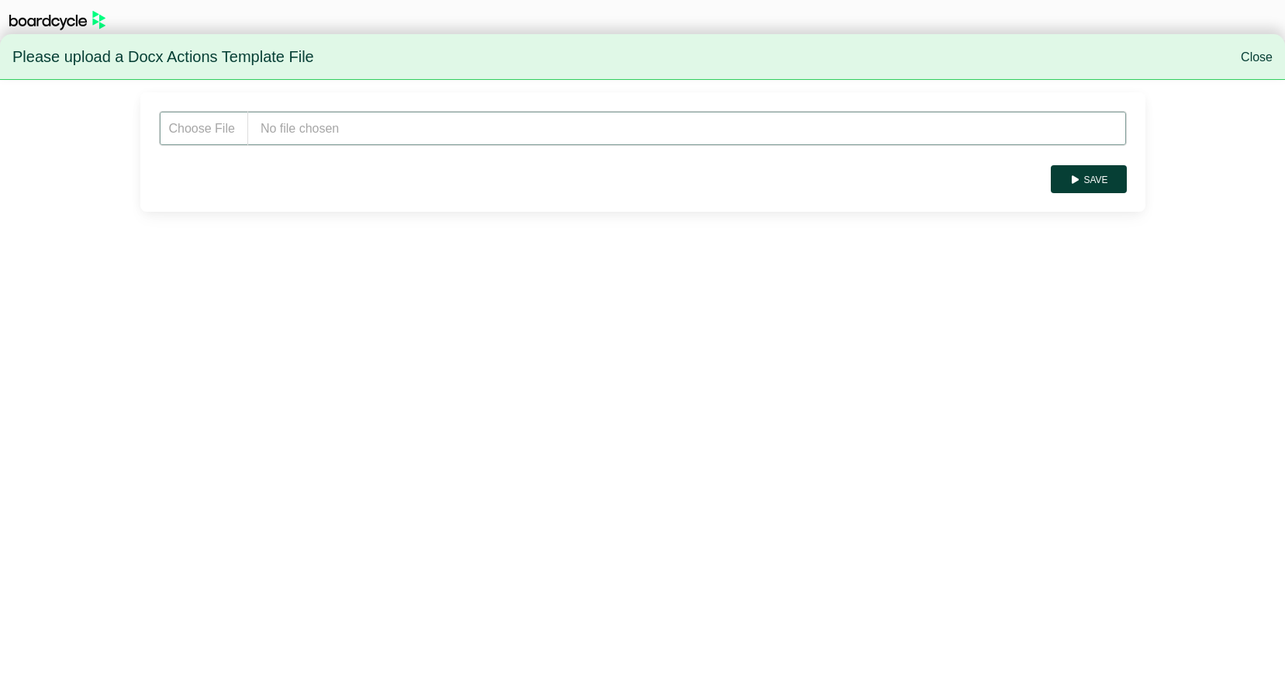
click at [541, 140] on input "file" at bounding box center [643, 128] width 968 height 35
click at [300, 132] on input "file" at bounding box center [643, 128] width 968 height 35
type input "**********"
click at [1094, 184] on button "Save" at bounding box center [1087, 179] width 75 height 28
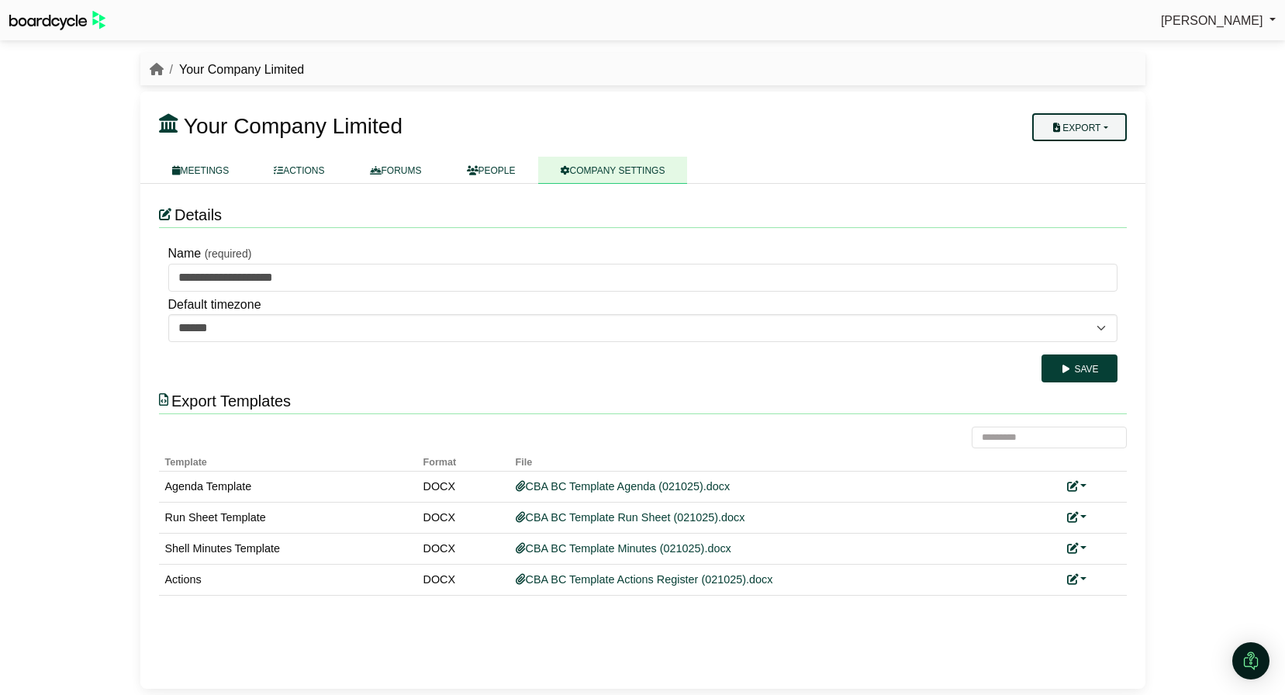
click at [1106, 125] on button "Export" at bounding box center [1079, 127] width 94 height 28
click at [1098, 147] on link "Company Actions" at bounding box center [1088, 154] width 124 height 23
click at [398, 172] on link "FORUMS" at bounding box center [395, 170] width 97 height 27
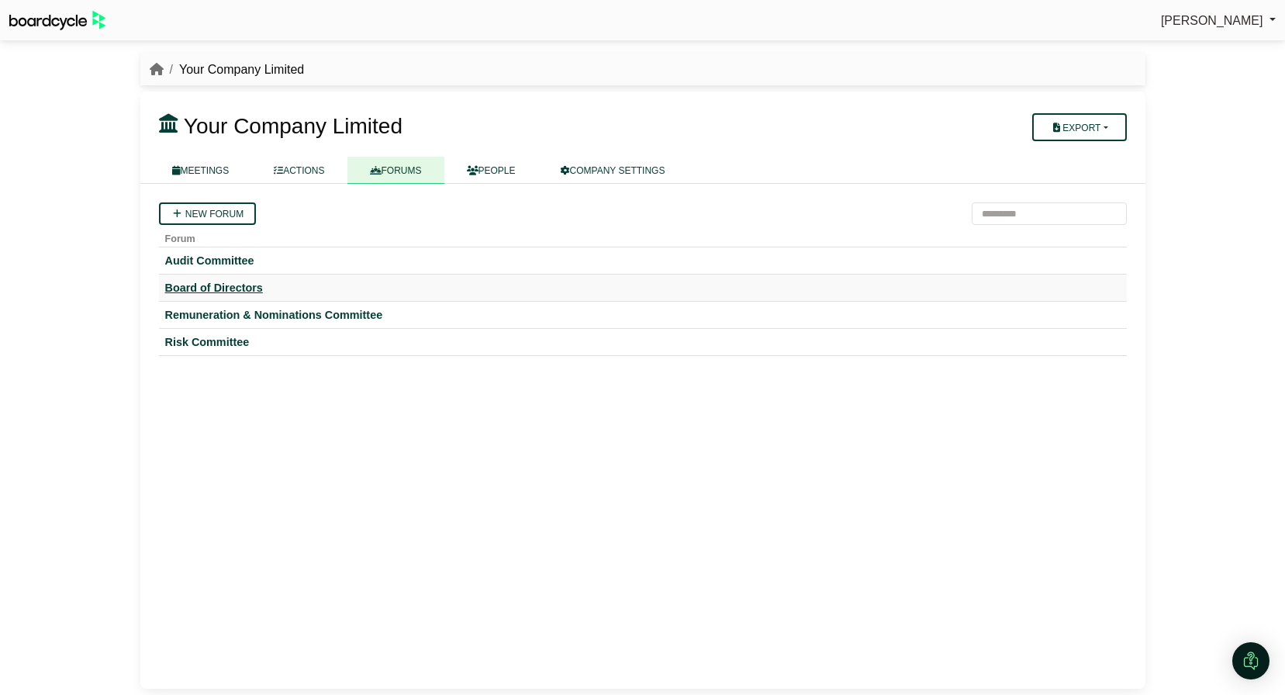
click at [230, 288] on div "Board of Directors" at bounding box center [642, 288] width 955 height 14
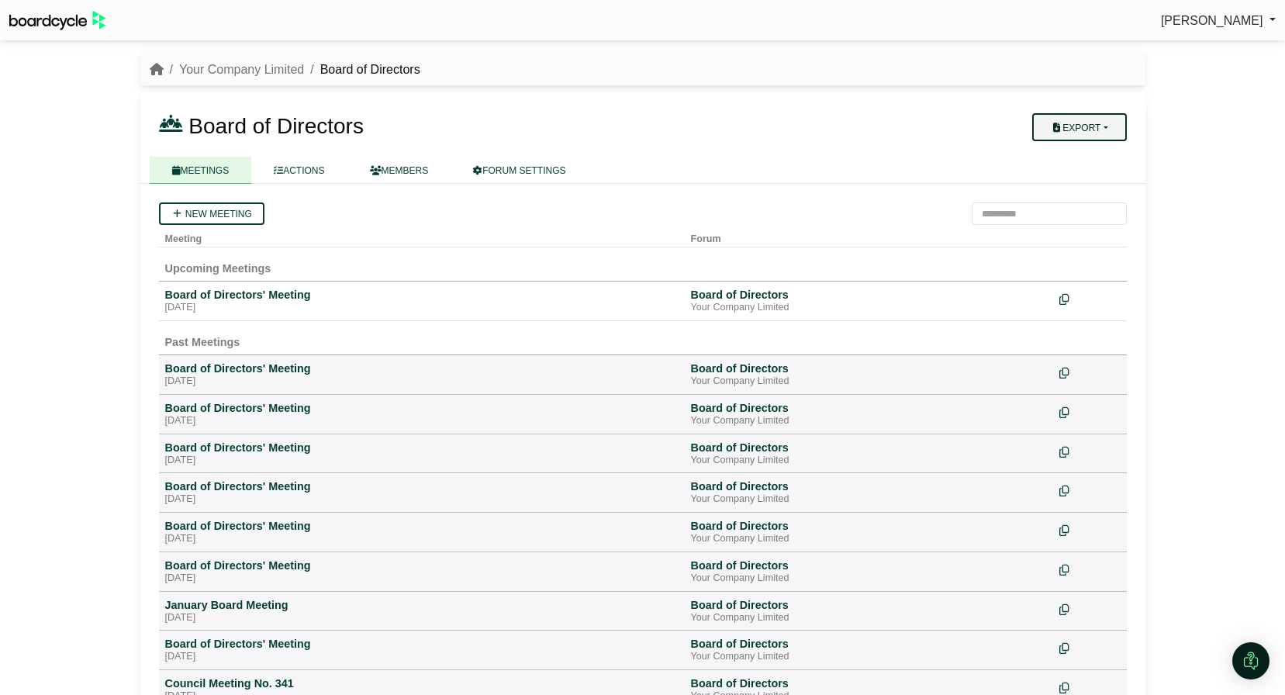
click at [1118, 123] on button "Export" at bounding box center [1079, 127] width 94 height 28
click at [1095, 151] on link "Forum Actions" at bounding box center [1088, 154] width 124 height 23
click at [251, 295] on div "Board of Directors' Meeting" at bounding box center [421, 295] width 513 height 14
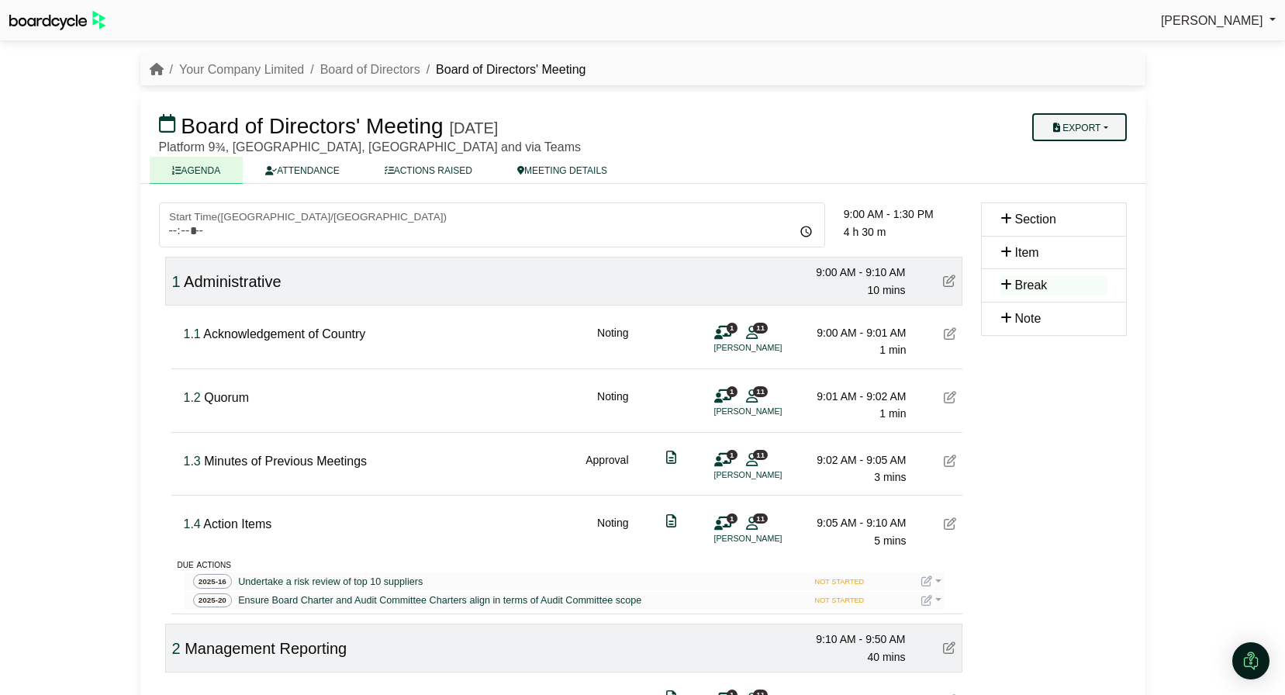
click at [1097, 126] on button "Export" at bounding box center [1079, 127] width 94 height 28
click at [1091, 219] on link "Actions" at bounding box center [1093, 223] width 135 height 23
click at [271, 76] on link "Your Company Limited" at bounding box center [241, 69] width 125 height 13
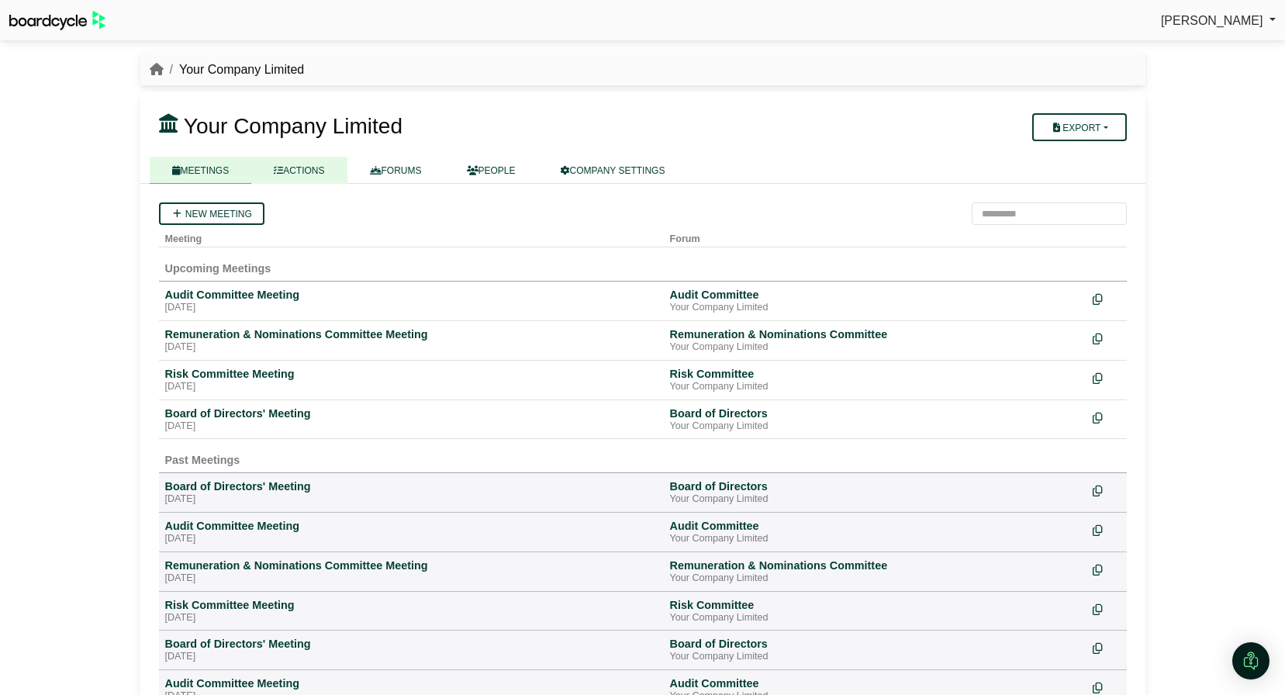
click at [316, 173] on link "ACTIONS" at bounding box center [298, 170] width 95 height 27
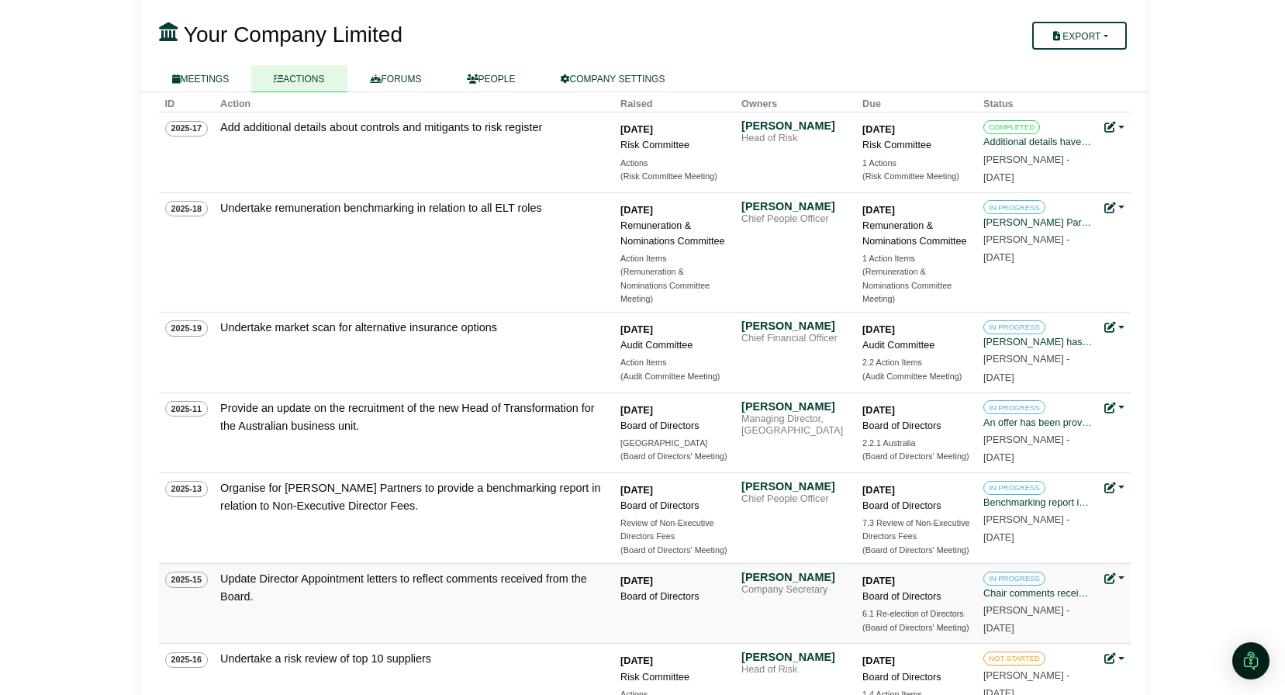
scroll to position [136, 0]
click at [774, 579] on div "[PERSON_NAME]" at bounding box center [795, 575] width 109 height 14
click at [615, 74] on link "COMPANY SETTINGS" at bounding box center [613, 78] width 150 height 27
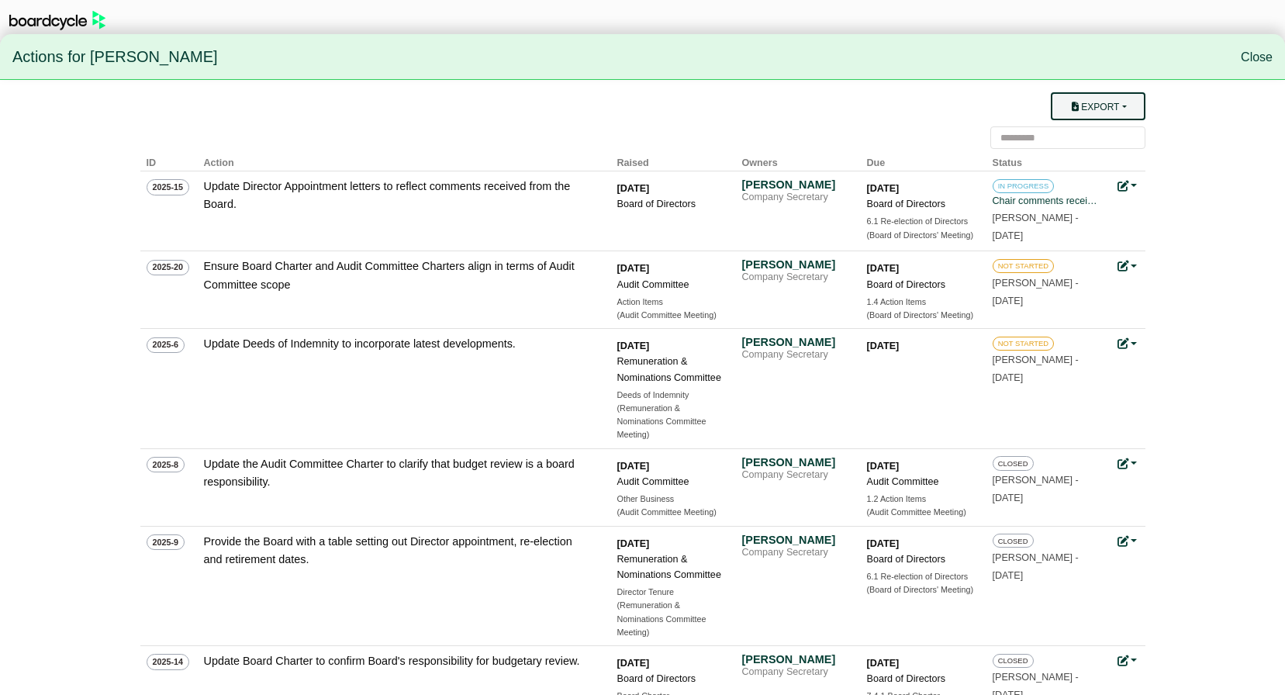
click at [1121, 117] on button "Export" at bounding box center [1097, 106] width 94 height 28
click at [1109, 127] on link "Owner Actions" at bounding box center [1107, 136] width 124 height 29
click at [1264, 55] on link "Close" at bounding box center [1256, 56] width 32 height 13
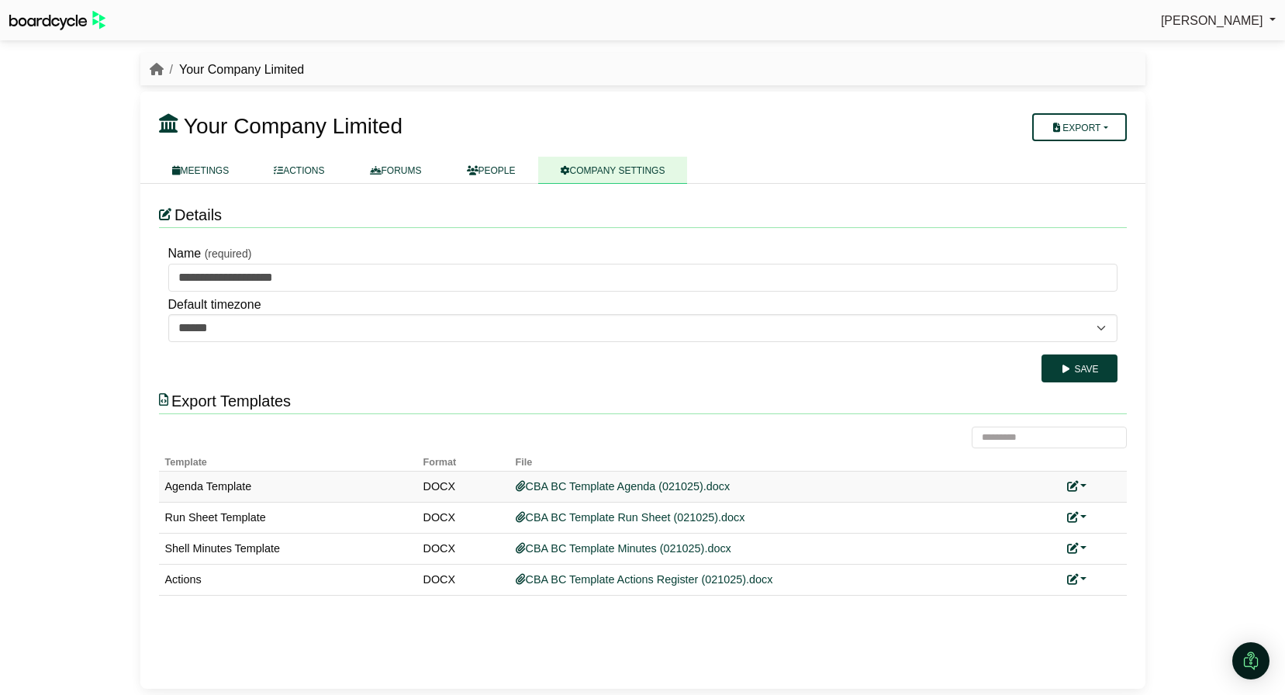
click at [1081, 482] on link at bounding box center [1077, 486] width 20 height 12
click at [1106, 536] on button "Remove custom template" at bounding box center [1146, 538] width 158 height 29
click at [1083, 514] on link at bounding box center [1077, 517] width 20 height 12
click at [1113, 567] on button "Remove custom template" at bounding box center [1146, 569] width 158 height 29
click at [1082, 549] on link at bounding box center [1077, 548] width 20 height 12
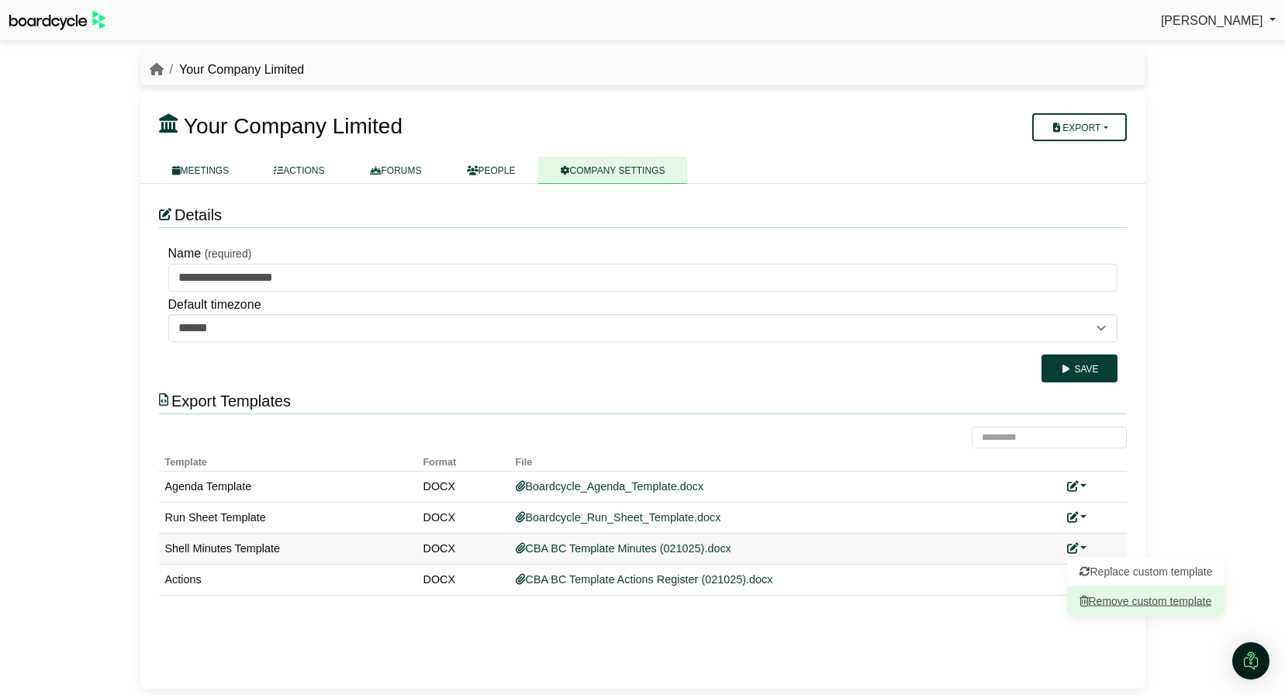
click at [1127, 603] on button "Remove custom template" at bounding box center [1146, 600] width 158 height 29
click at [1083, 576] on link at bounding box center [1077, 579] width 20 height 12
click at [1112, 603] on link "Replace custom template" at bounding box center [1146, 601] width 158 height 29
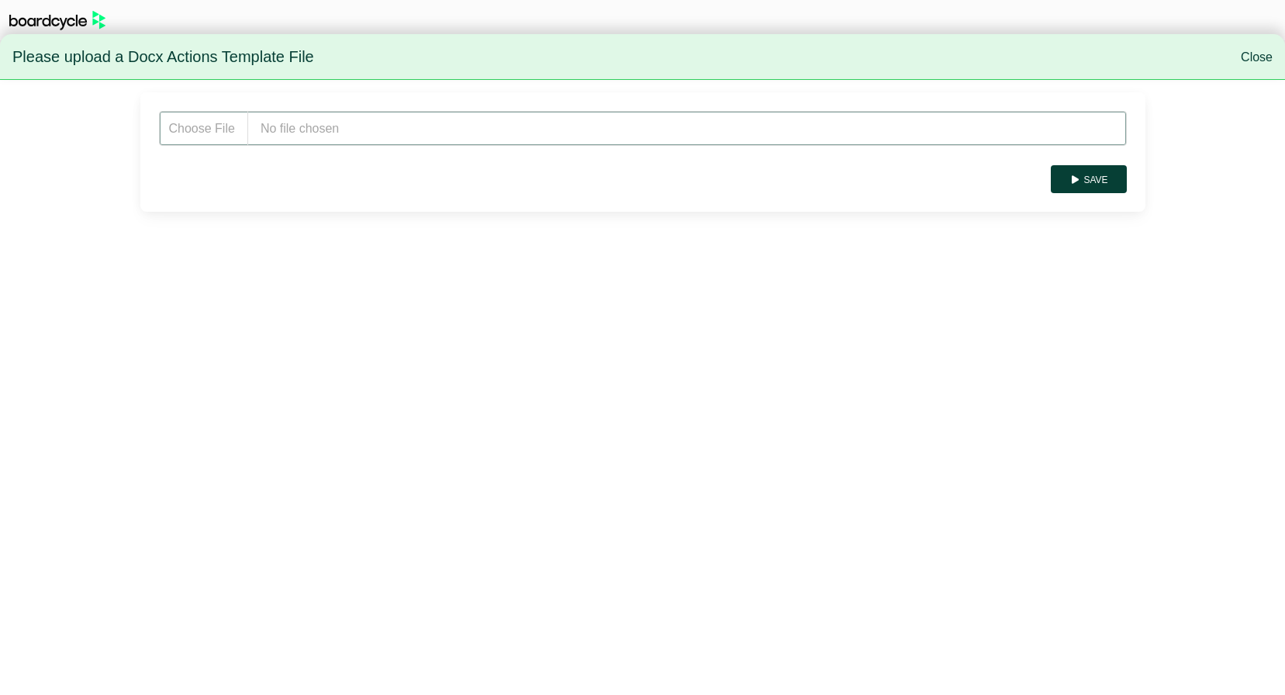
click at [281, 132] on input "file" at bounding box center [643, 128] width 968 height 35
type input "**********"
click at [1104, 182] on button "Save" at bounding box center [1087, 179] width 75 height 28
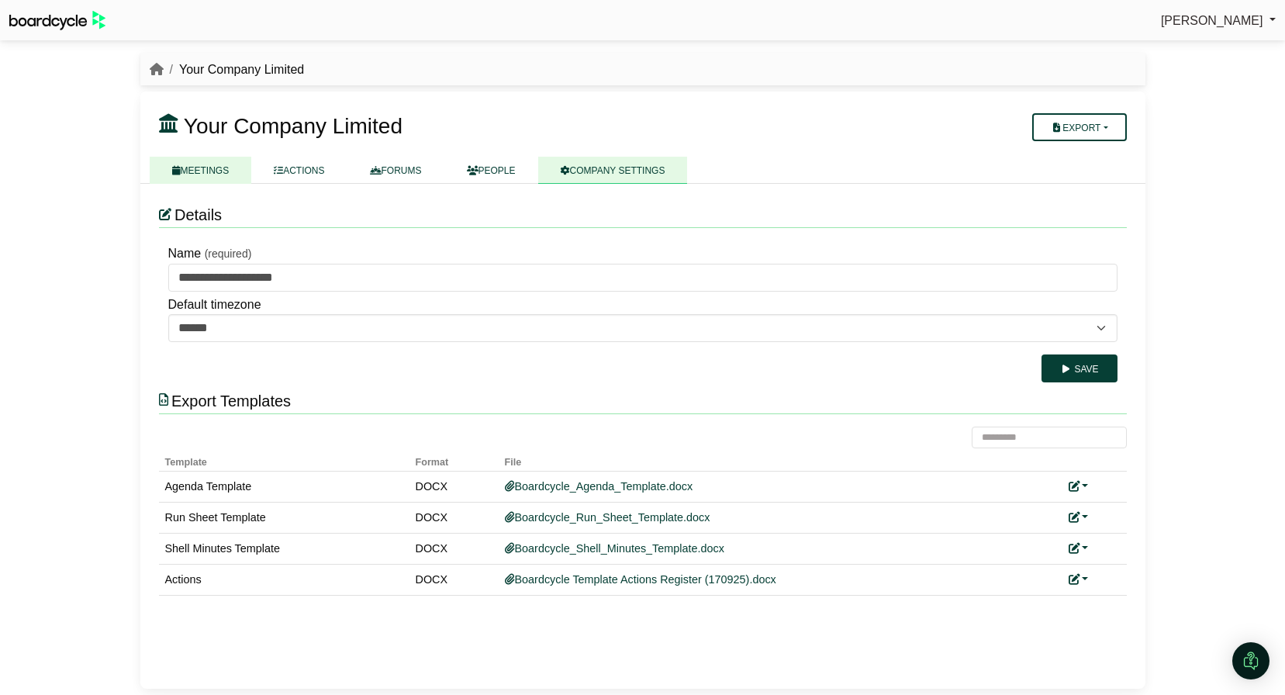
click at [216, 166] on link "MEETINGS" at bounding box center [201, 170] width 102 height 27
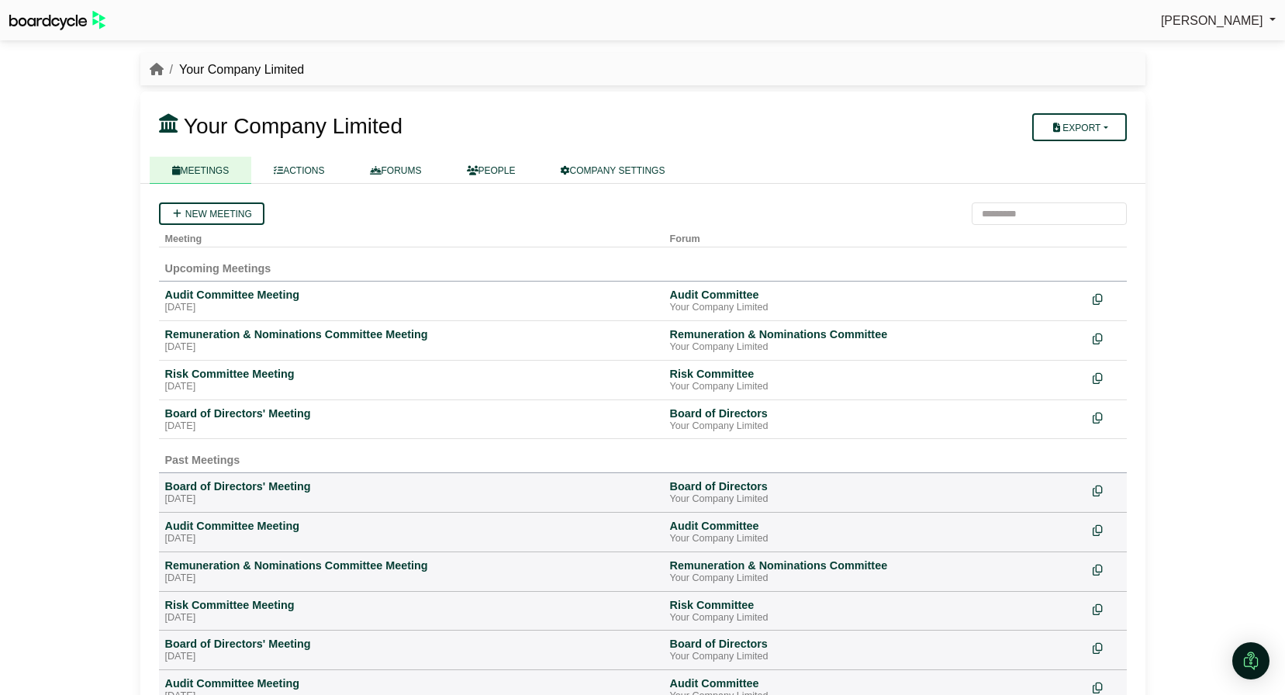
scroll to position [1, 0]
